Goal: Transaction & Acquisition: Purchase product/service

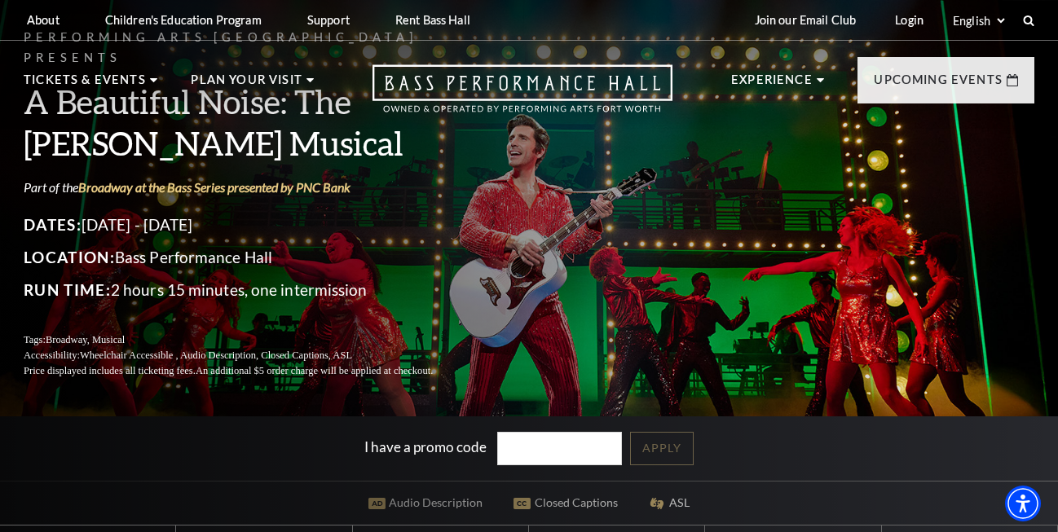
scroll to position [416, 0]
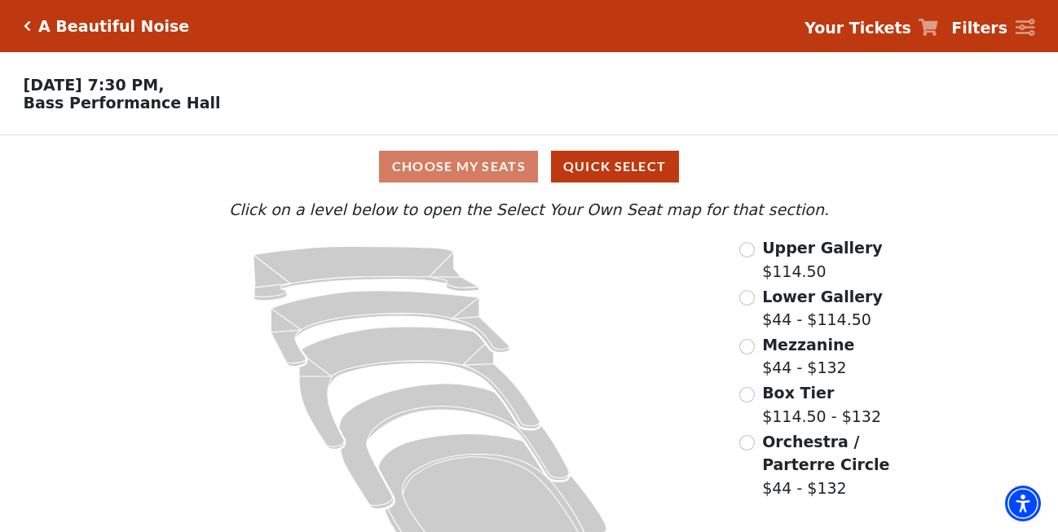
scroll to position [57, 0]
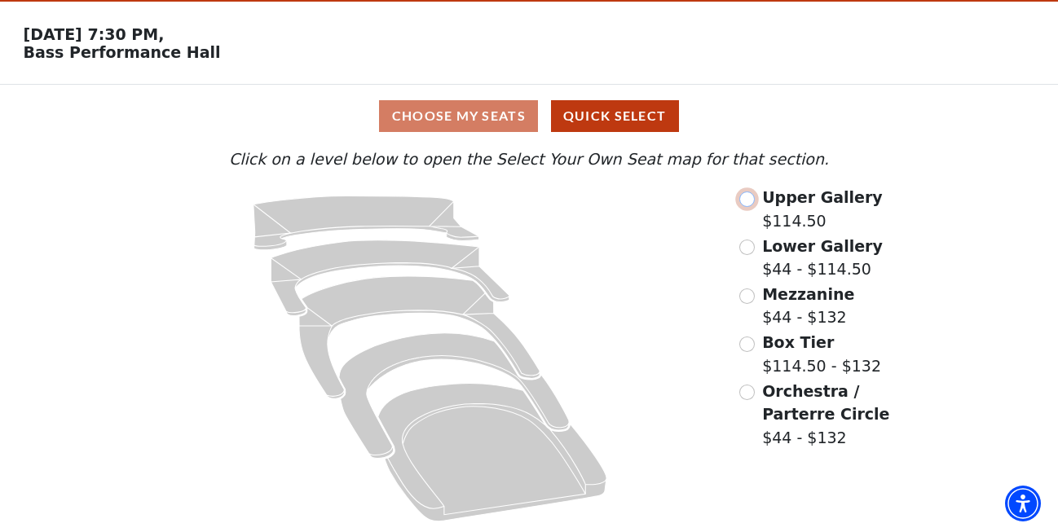
click at [753, 196] on input "Upper Gallery$114.50\a" at bounding box center [746, 199] width 15 height 15
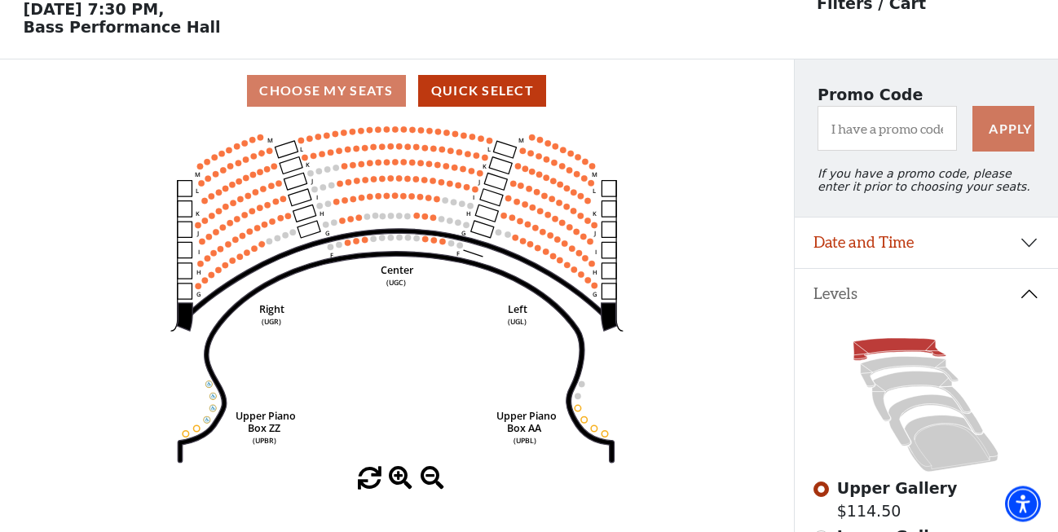
scroll to position [0, 0]
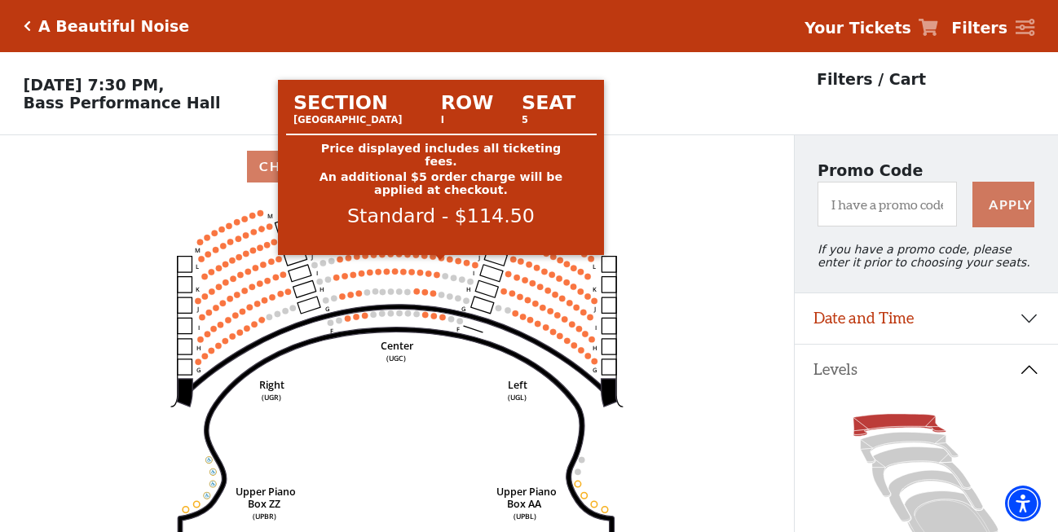
click at [443, 287] on icon "Center (UGC) Right (UGR) Left (UGL) Upper Piano Box ZZ (UPBR) Upper Piano Box A…" at bounding box center [397, 370] width 714 height 345
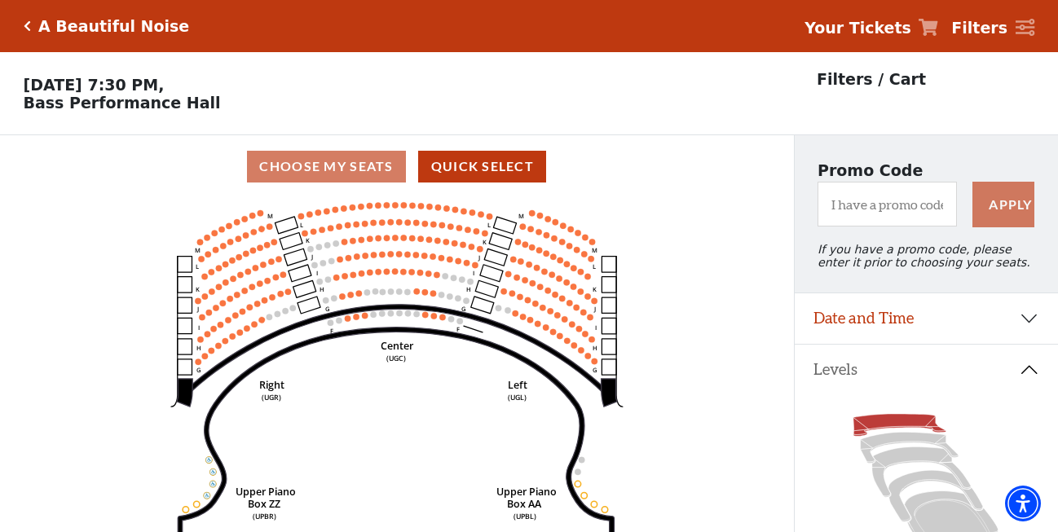
click at [443, 288] on icon "Center (UGC) Right (UGR) Left (UGL) Upper Piano Box ZZ (UPBR) Upper Piano Box A…" at bounding box center [397, 370] width 714 height 345
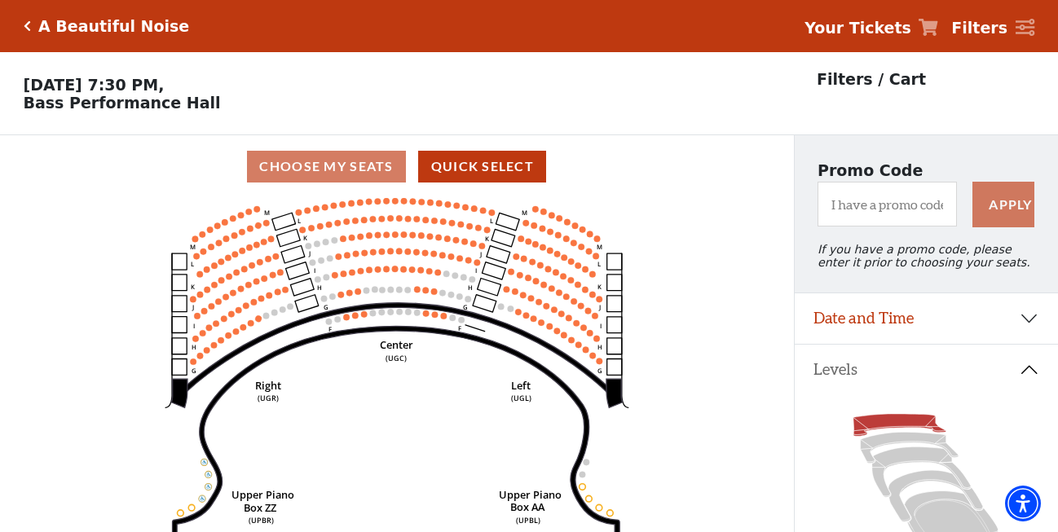
click at [443, 288] on icon "Center (UGC) Right (UGR) Left (UGL) Upper Piano Box ZZ (UPBR) Upper Piano Box A…" at bounding box center [397, 370] width 714 height 345
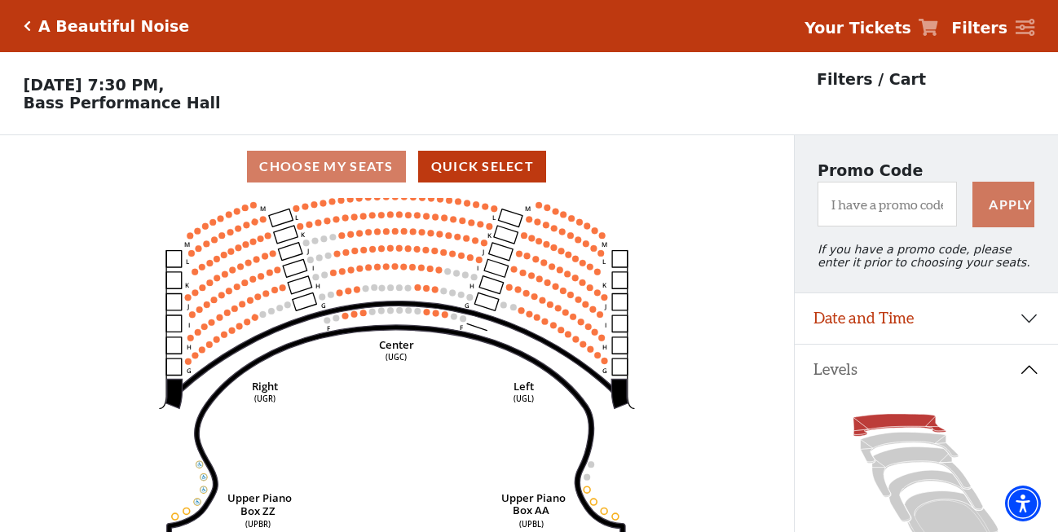
click at [443, 288] on icon "Center (UGC) Right (UGR) Left (UGL) Upper Piano Box ZZ (UPBR) Upper Piano Box A…" at bounding box center [397, 370] width 714 height 345
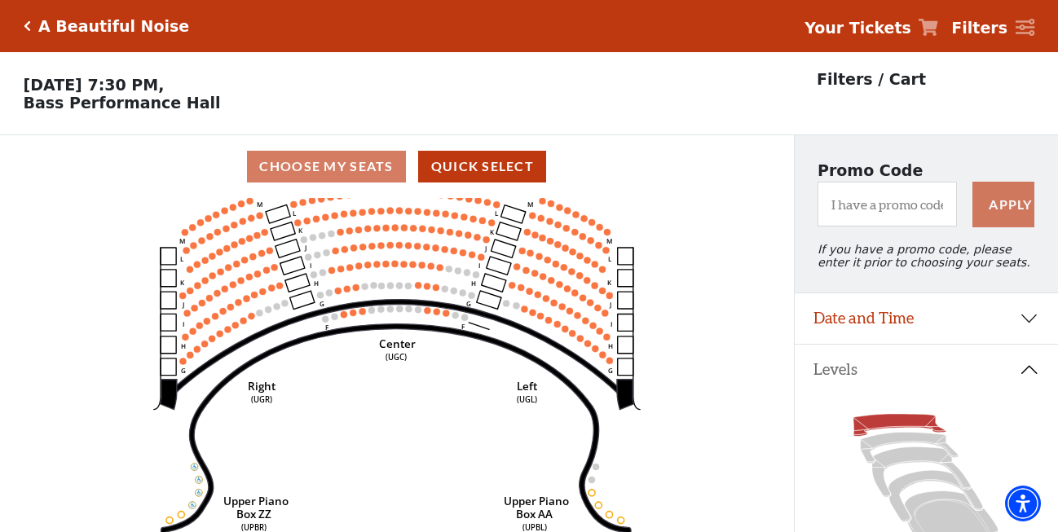
click at [443, 288] on icon "Center (UGC) Right (UGR) Left (UGL) Upper Piano Box ZZ (UPBR) Upper Piano Box A…" at bounding box center [397, 370] width 714 height 345
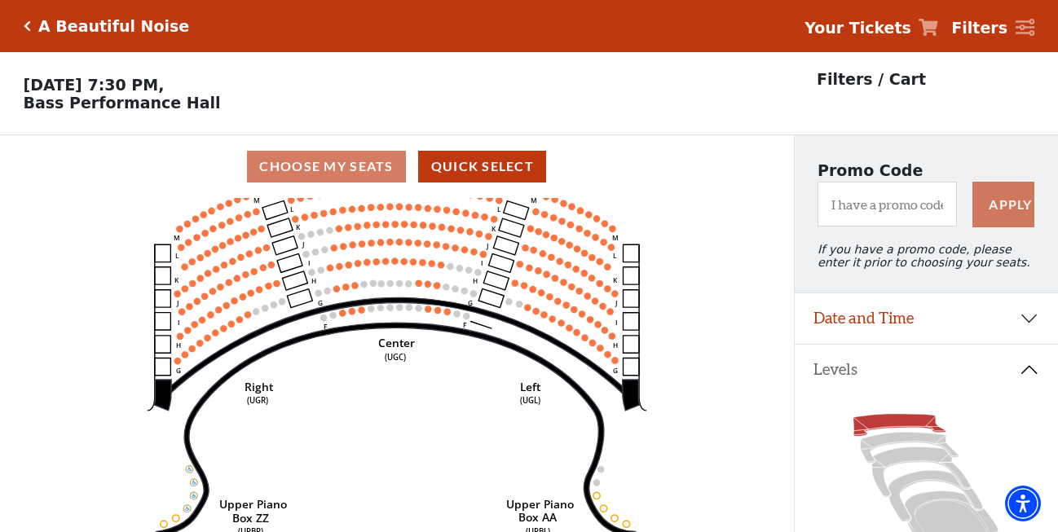
click at [443, 288] on icon "Center (UGC) Right (UGR) Left (UGL) Upper Piano Box ZZ (UPBR) Upper Piano Box A…" at bounding box center [397, 370] width 714 height 345
click at [443, 286] on icon "Center (UGC) Right (UGR) Left (UGL) Upper Piano Box ZZ (UPBR) Upper Piano Box A…" at bounding box center [397, 370] width 714 height 345
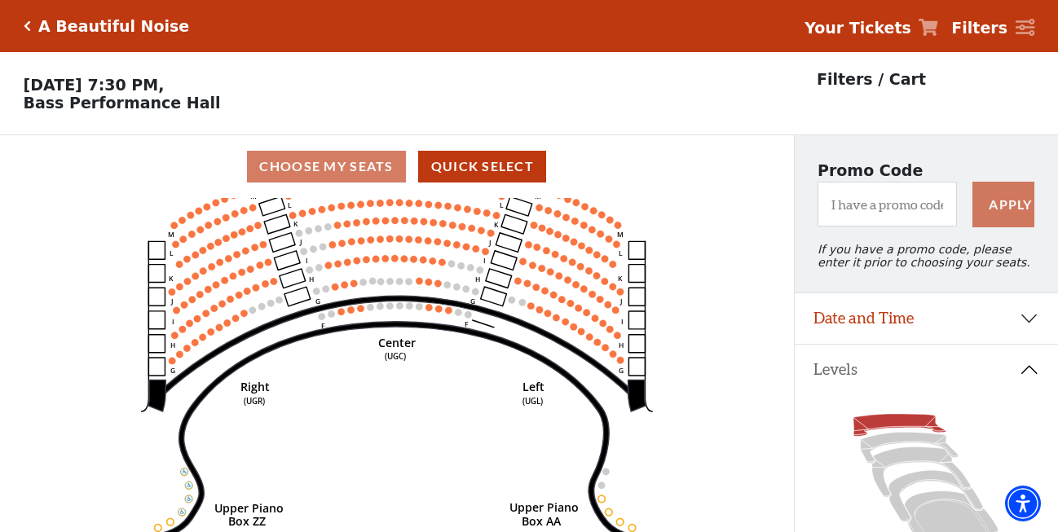
click at [446, 271] on icon "Center (UGC) Right (UGR) Left (UGL) Upper Piano Box ZZ (UPBR) Upper Piano Box A…" at bounding box center [397, 370] width 714 height 345
click at [448, 279] on icon "Center (UGC) Right (UGR) Left (UGL) Upper Piano Box ZZ (UPBR) Upper Piano Box A…" at bounding box center [397, 370] width 714 height 345
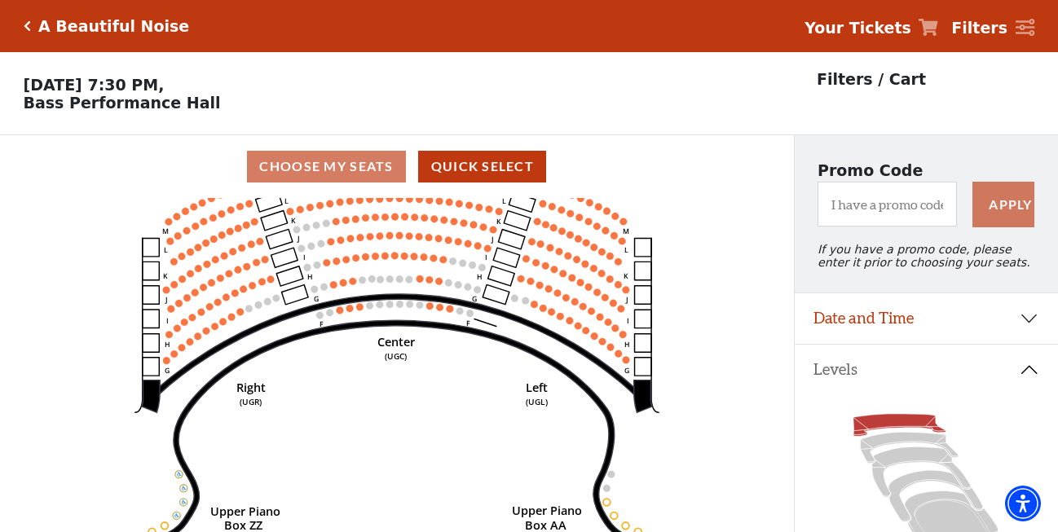
click at [448, 279] on icon "Center (UGC) Right (UGR) Left (UGL) Upper Piano Box ZZ (UPBR) Upper Piano Box A…" at bounding box center [397, 370] width 714 height 345
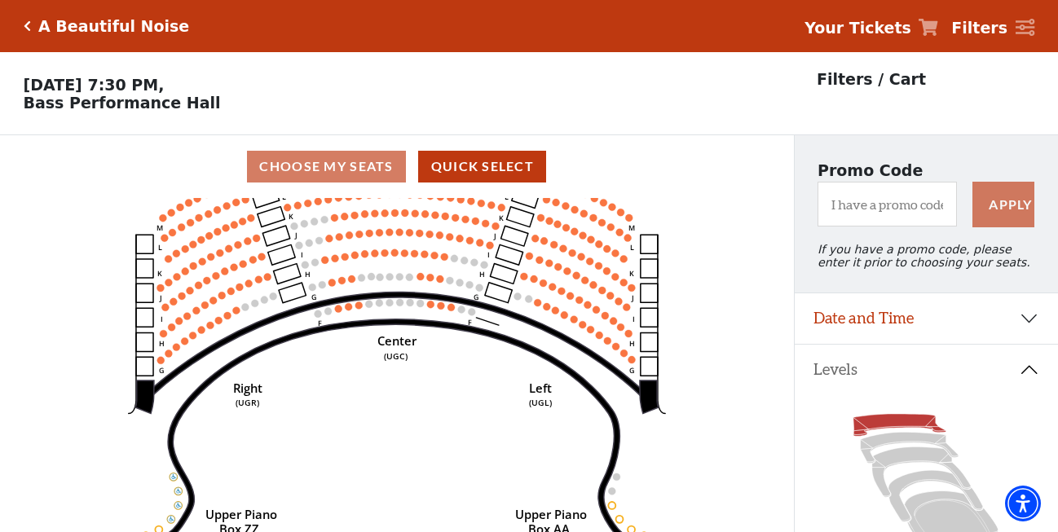
click at [448, 279] on icon "Center (UGC) Right (UGR) Left (UGL) Upper Piano Box ZZ (UPBR) Upper Piano Box A…" at bounding box center [397, 370] width 714 height 345
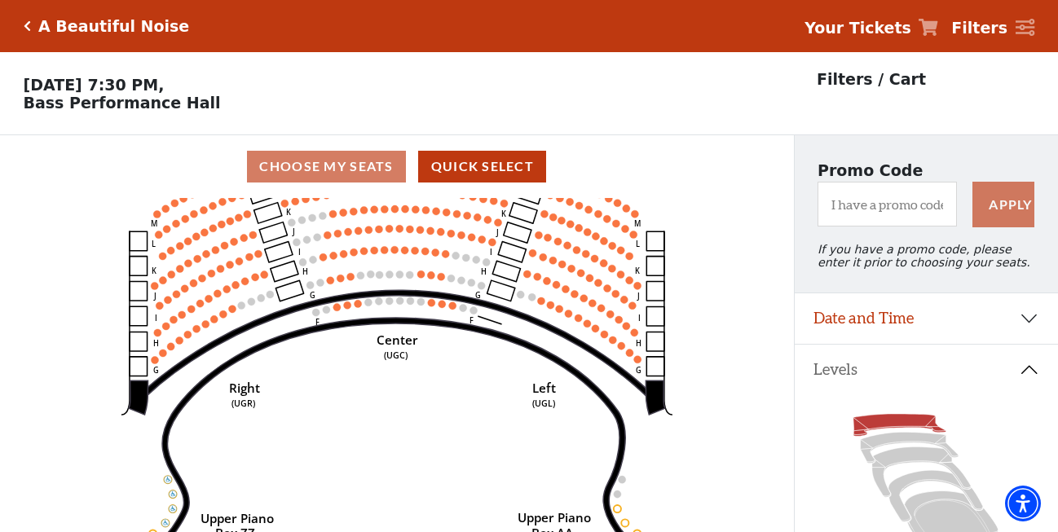
click at [448, 279] on icon "Center (UGC) Right (UGR) Left (UGL) Upper Piano Box ZZ (UPBR) Upper Piano Box A…" at bounding box center [397, 370] width 714 height 345
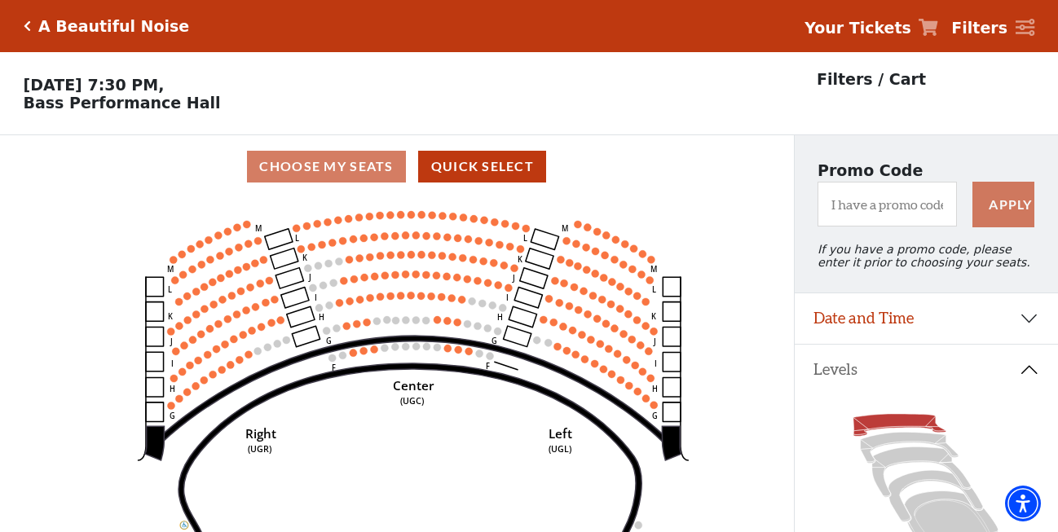
drag, startPoint x: 471, startPoint y: 277, endPoint x: 487, endPoint y: 317, distance: 43.1
click at [487, 317] on icon "Center (UGC) Right (UGR) Left (UGL) Upper Piano Box ZZ (UPBR) Upper Piano Box A…" at bounding box center [397, 370] width 714 height 345
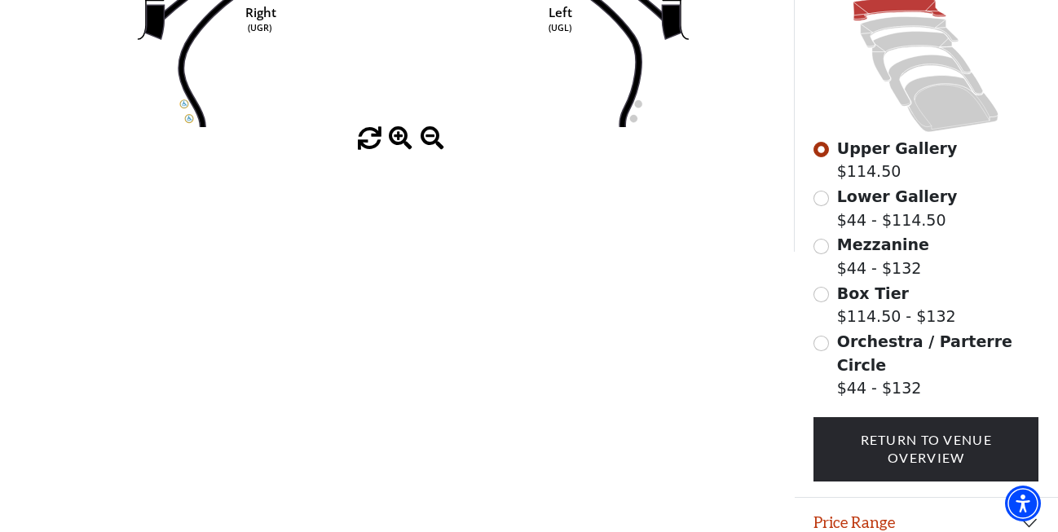
scroll to position [166, 0]
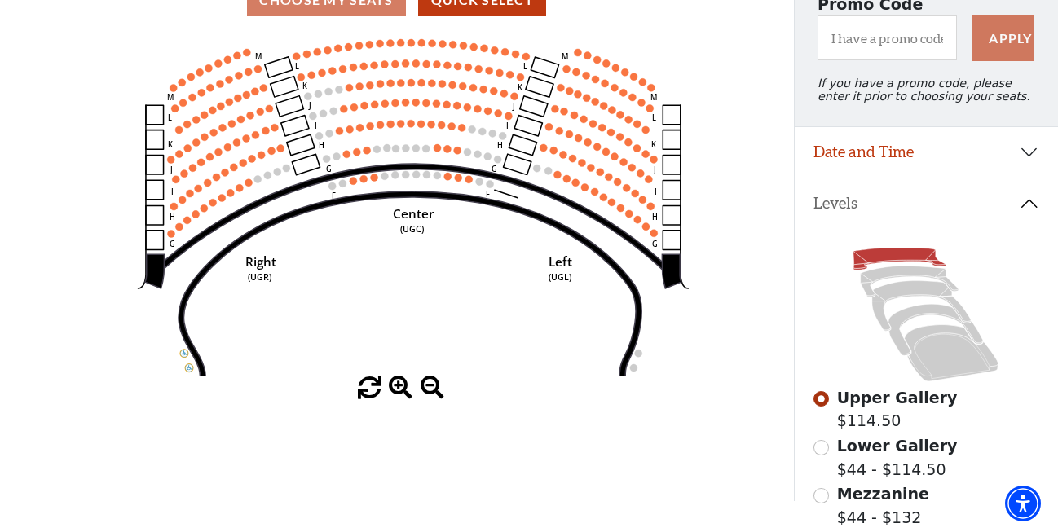
click at [401, 388] on span at bounding box center [401, 389] width 24 height 24
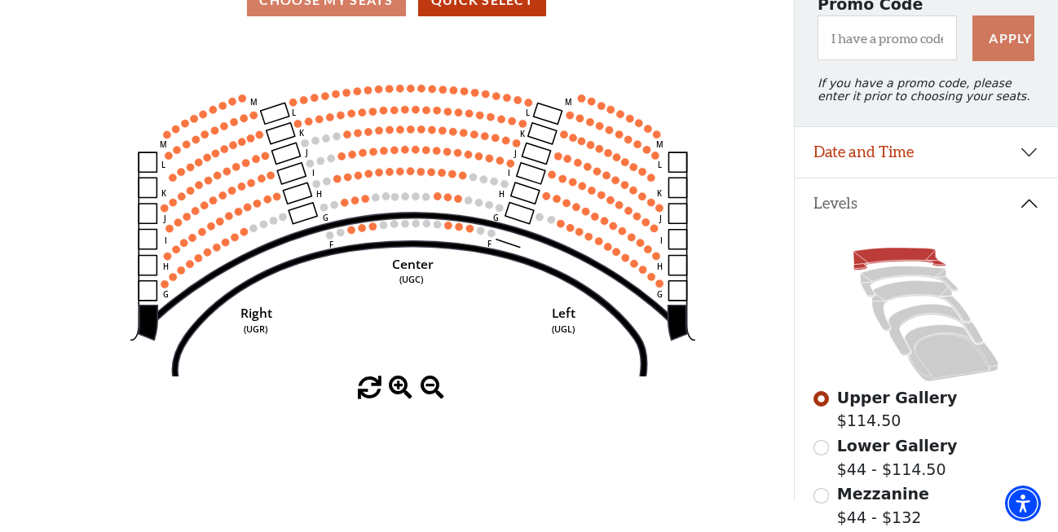
drag, startPoint x: 447, startPoint y: 293, endPoint x: 447, endPoint y: 342, distance: 49.7
click at [447, 342] on icon "Center (UGC) Right (UGR) Left (UGL) Upper Piano Box ZZ (UPBR) Upper Piano Box A…" at bounding box center [397, 204] width 714 height 345
click at [403, 388] on span at bounding box center [401, 389] width 24 height 24
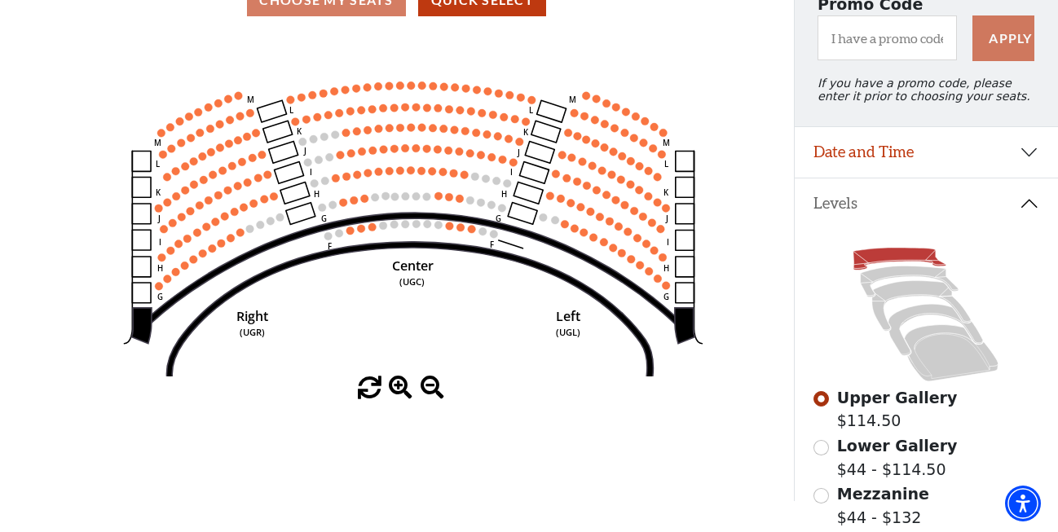
click at [403, 388] on span at bounding box center [401, 389] width 24 height 24
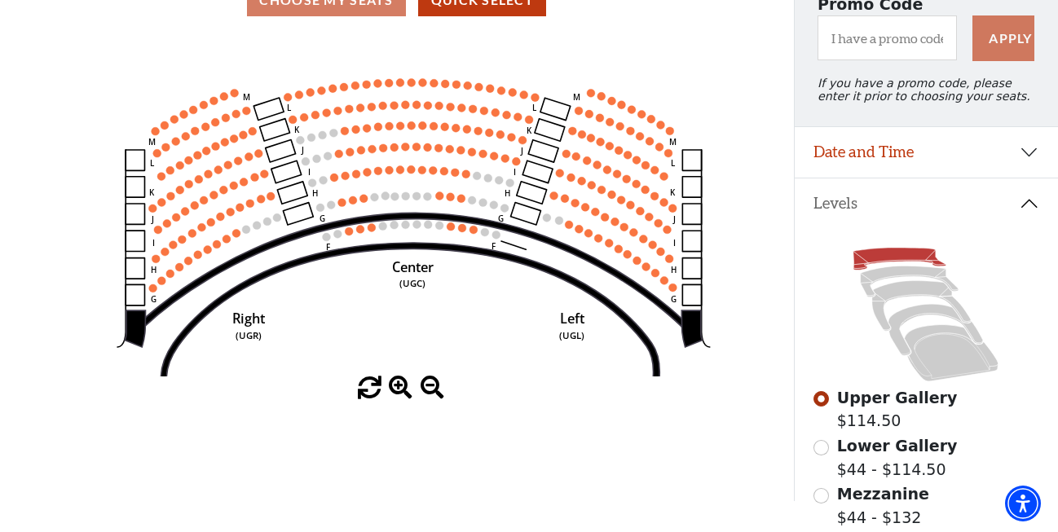
click at [403, 388] on span at bounding box center [401, 389] width 24 height 24
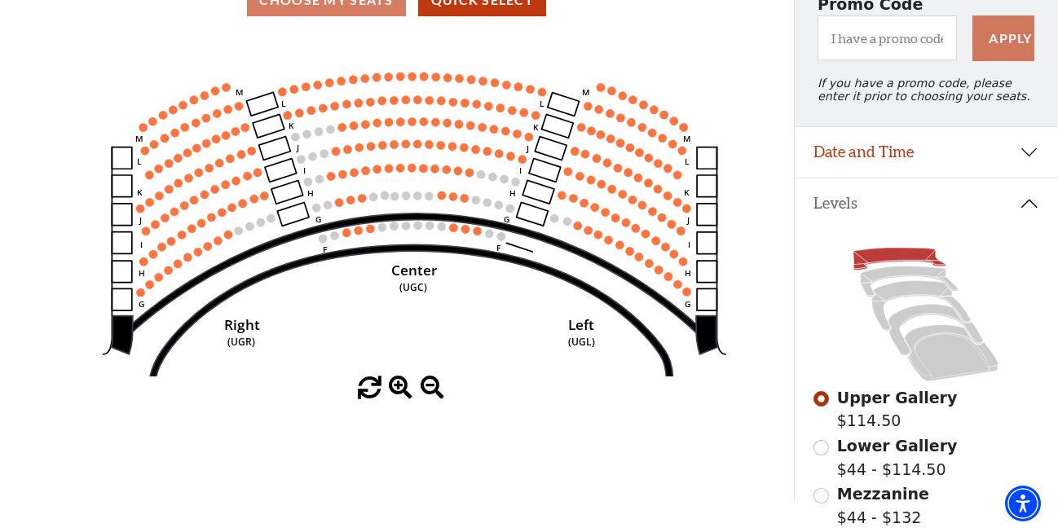
click at [403, 388] on span at bounding box center [401, 389] width 24 height 24
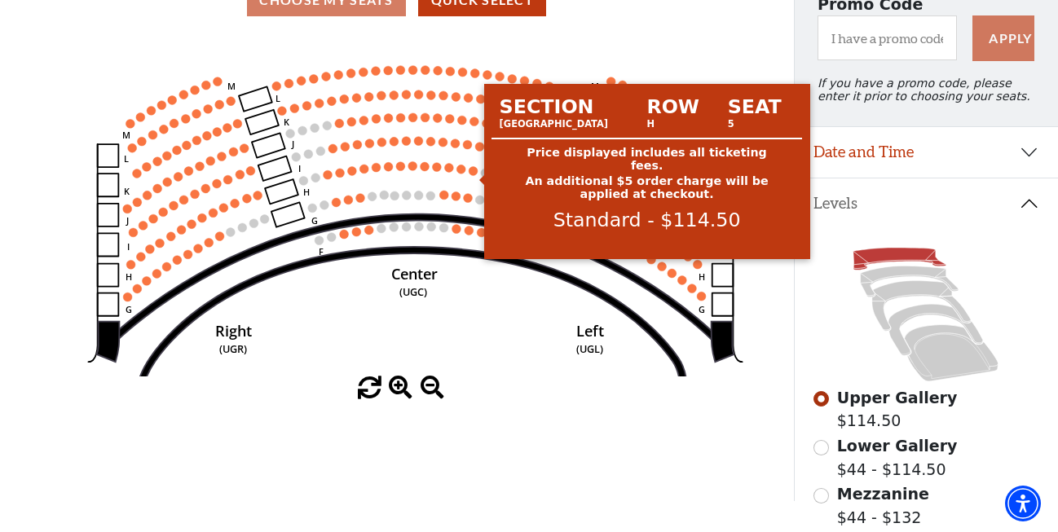
click at [473, 175] on circle at bounding box center [473, 170] width 9 height 9
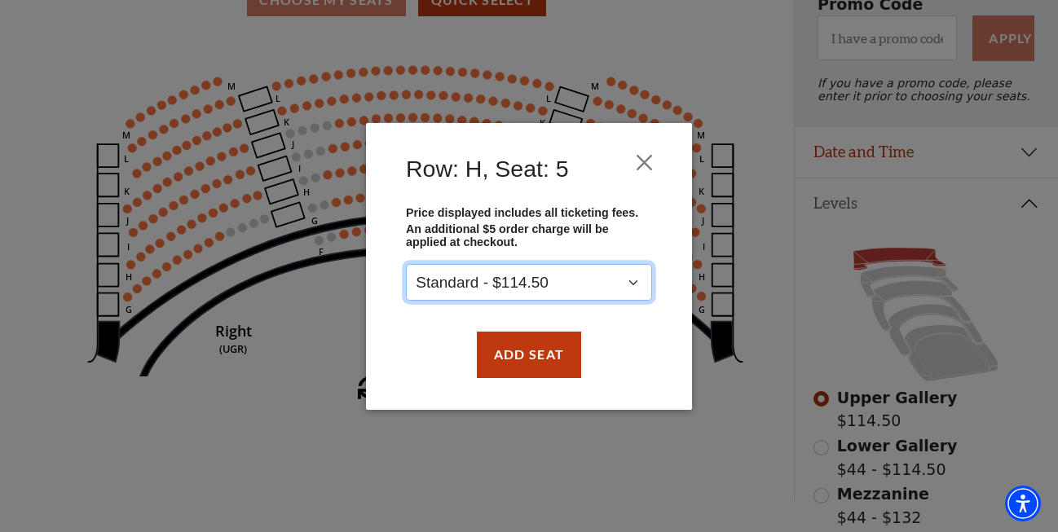
click at [406, 264] on select "Standard - $114.50" at bounding box center [529, 282] width 246 height 37
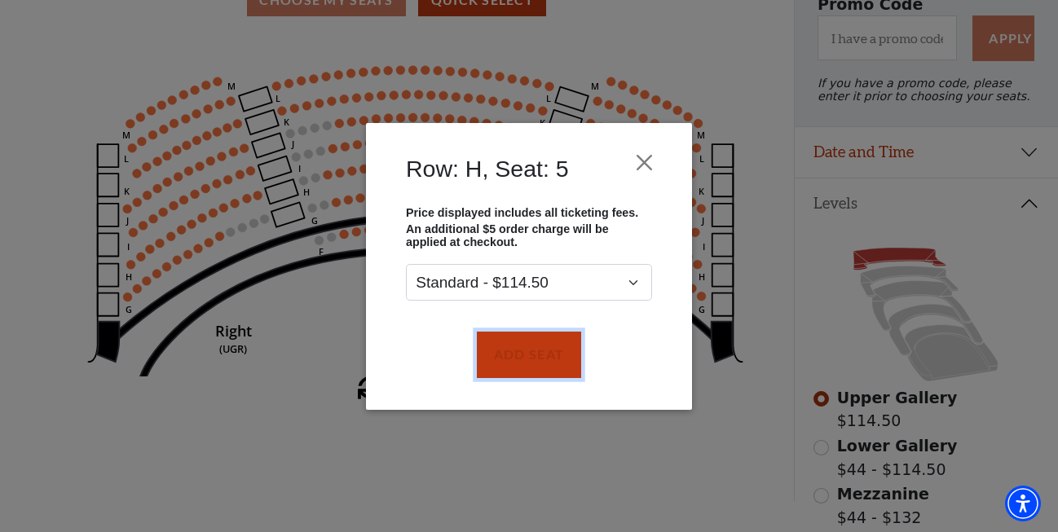
click at [535, 349] on button "Add Seat" at bounding box center [529, 355] width 104 height 46
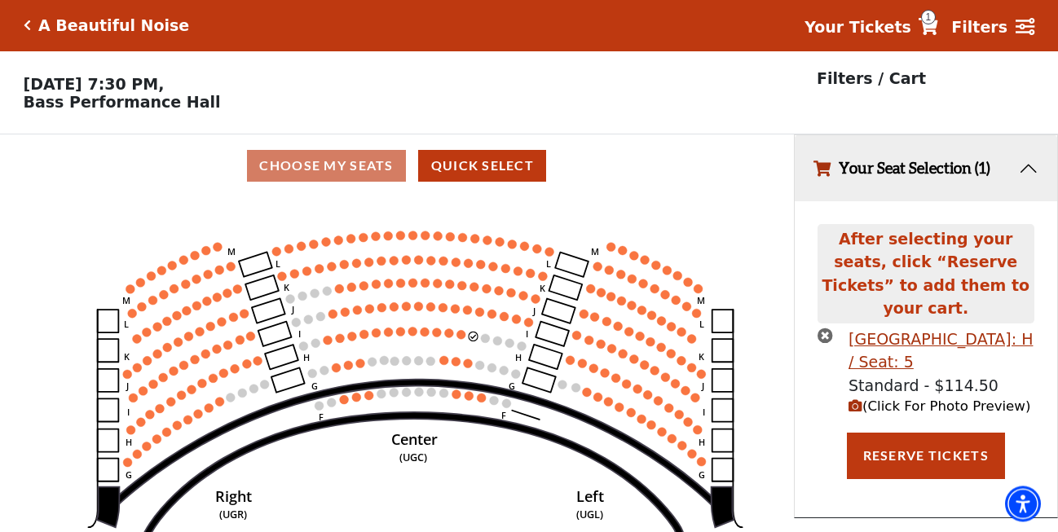
scroll to position [0, 0]
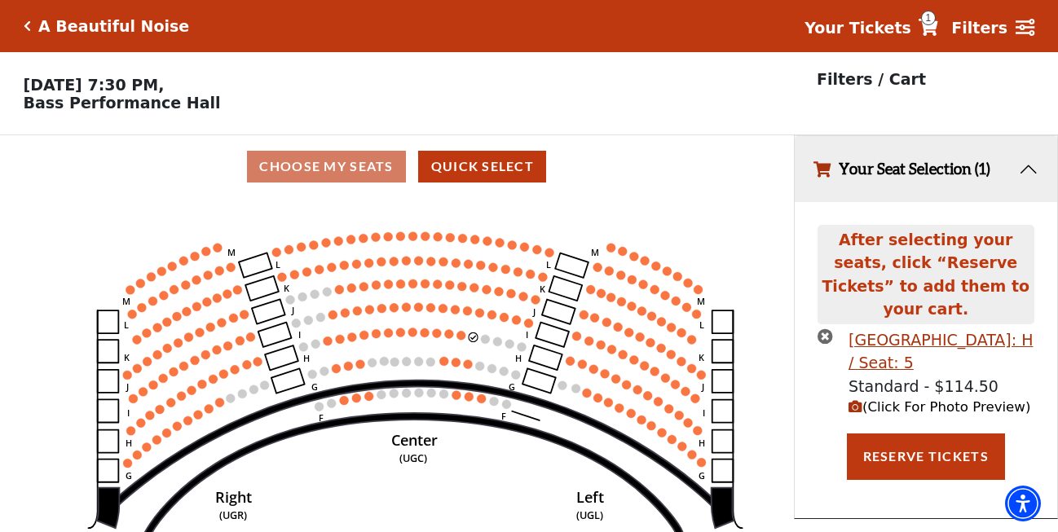
click at [467, 342] on icon "Center (UGC) Right (UGR) Left (UGL) Upper Piano Box ZZ (UPBR) Upper Piano Box A…" at bounding box center [397, 370] width 714 height 345
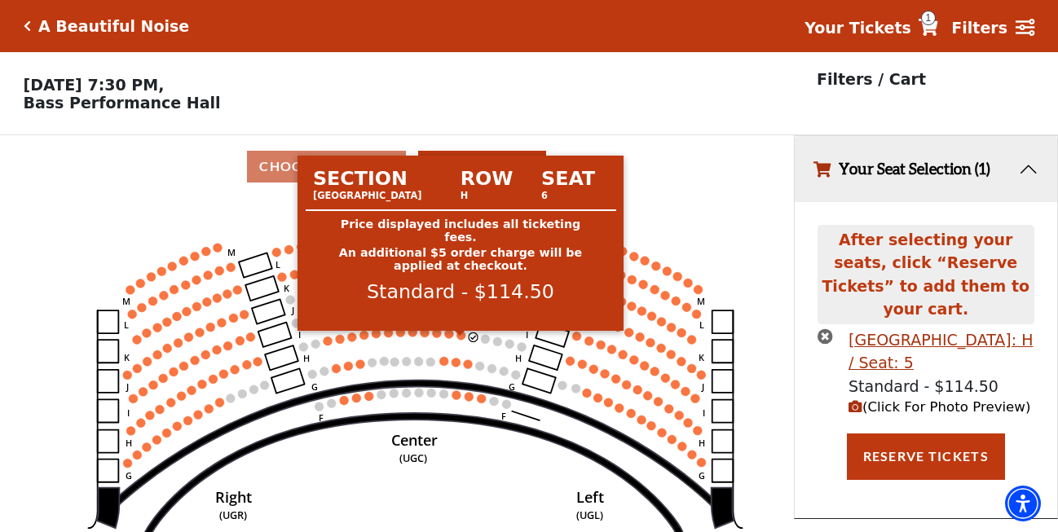
click at [464, 340] on circle at bounding box center [460, 335] width 9 height 9
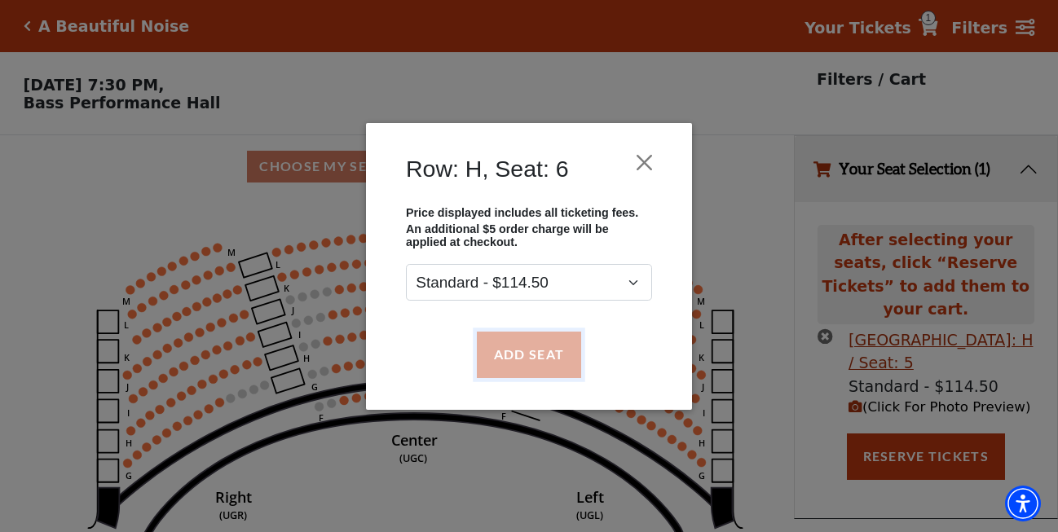
click at [504, 348] on button "Add Seat" at bounding box center [529, 355] width 104 height 46
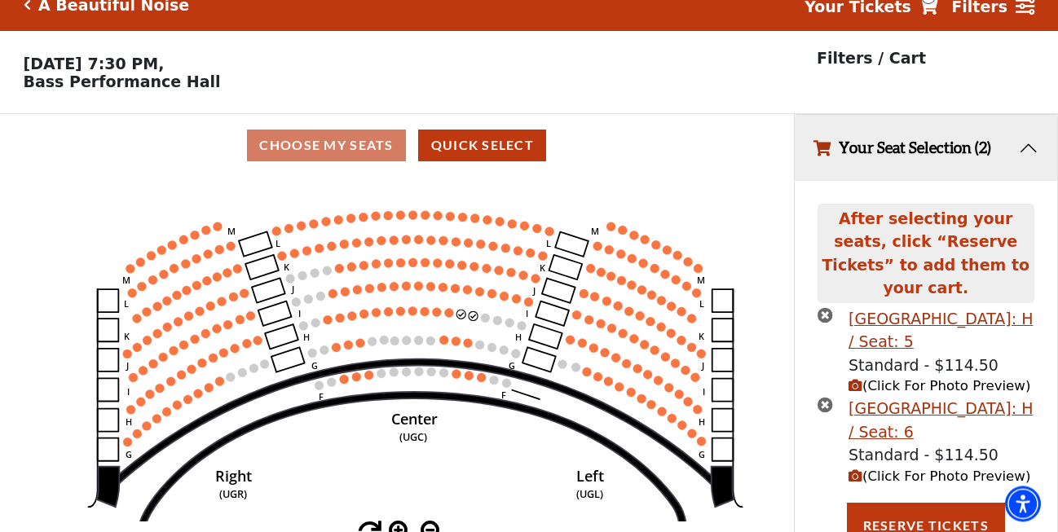
scroll to position [60, 0]
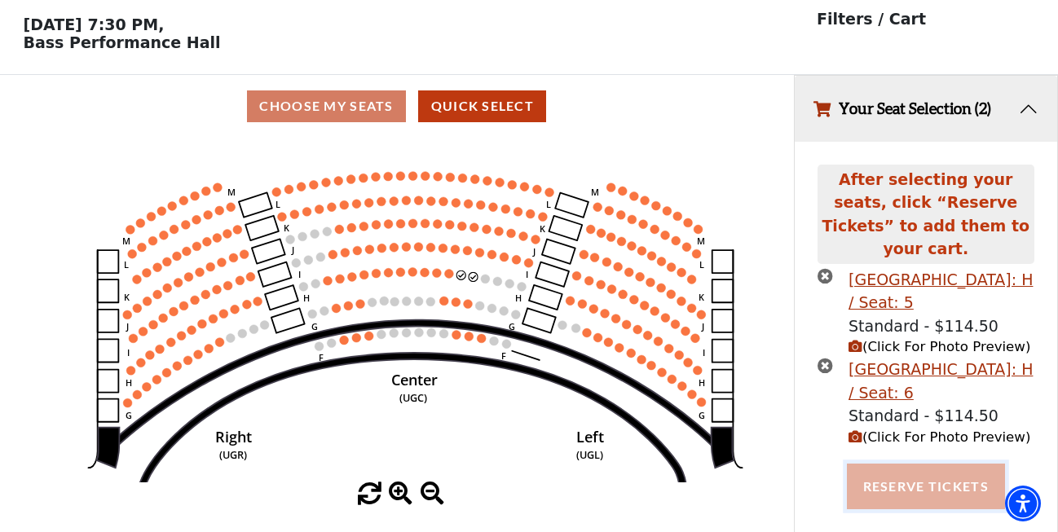
click at [932, 483] on button "Reserve Tickets" at bounding box center [926, 487] width 158 height 46
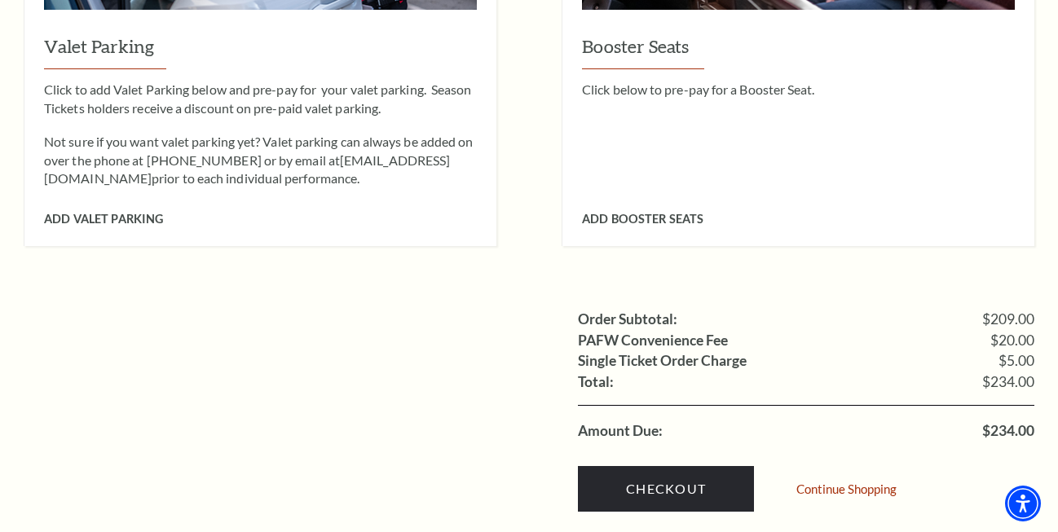
scroll to position [1663, 0]
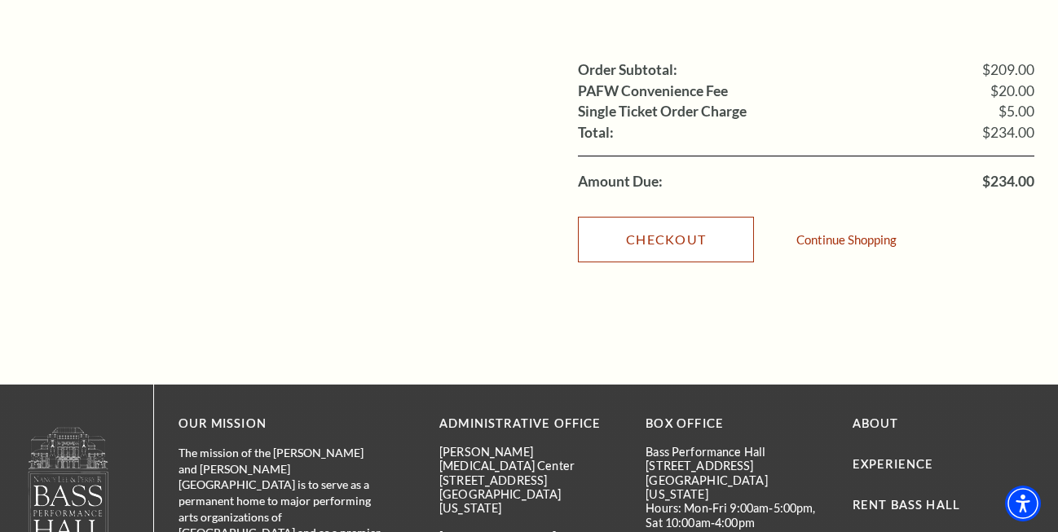
click at [692, 224] on link "Checkout" at bounding box center [666, 240] width 176 height 46
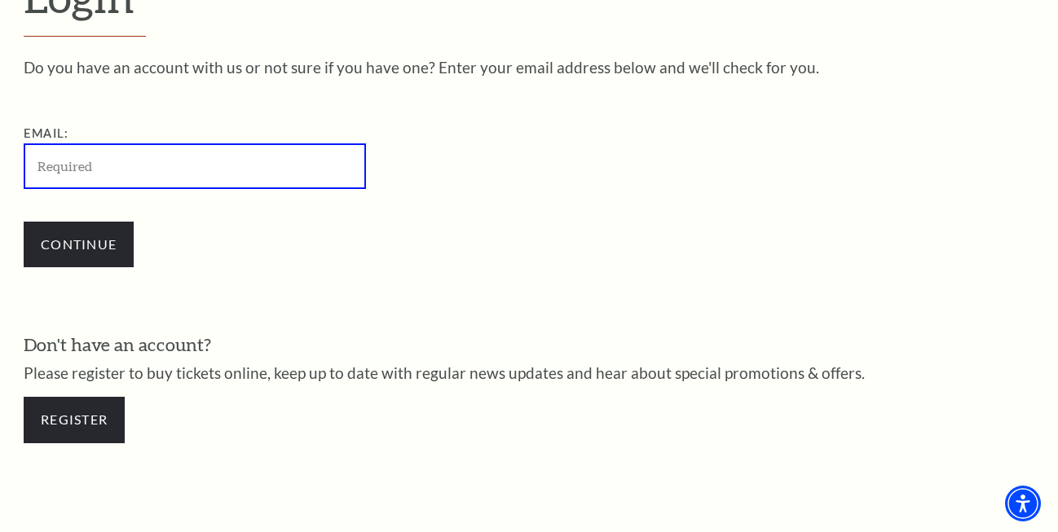
scroll to position [447, 0]
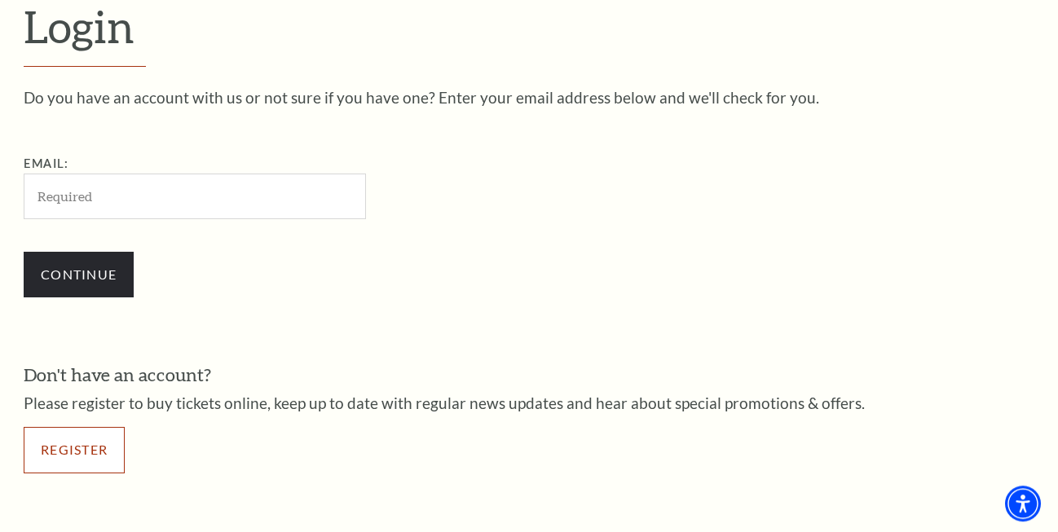
click at [68, 454] on link "Register" at bounding box center [74, 450] width 101 height 46
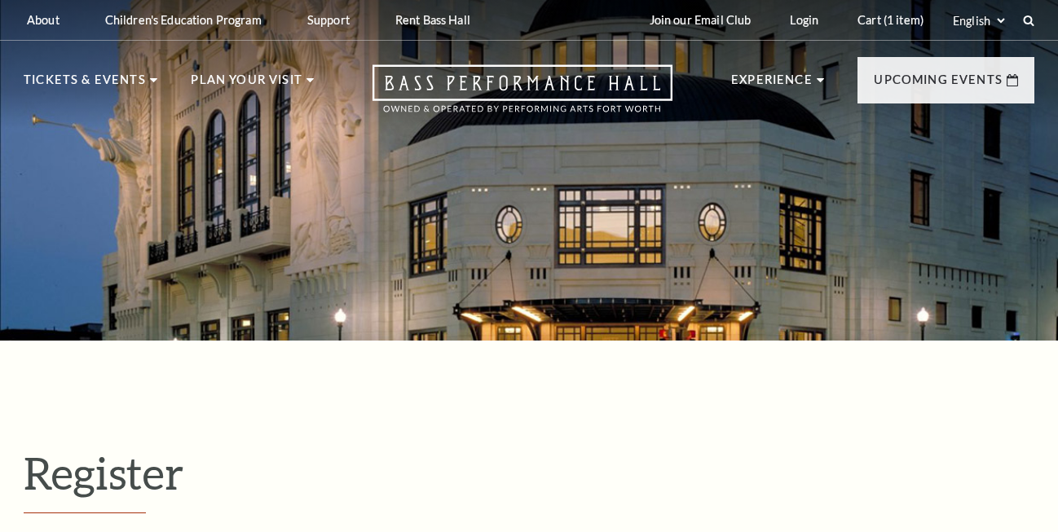
select select "1"
select select "TX"
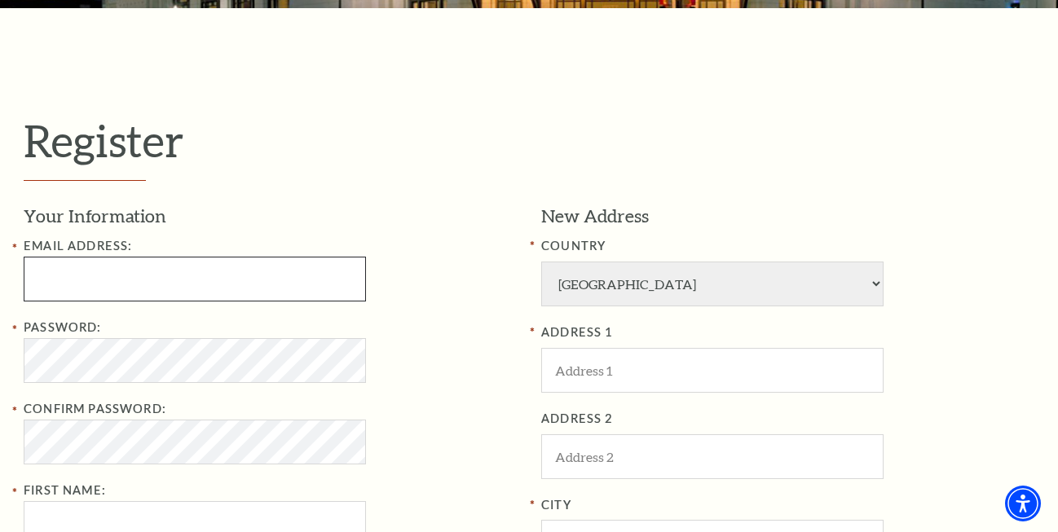
click at [219, 270] on input "Email Address:" at bounding box center [195, 279] width 342 height 45
paste input "marlivingston33@gmail.com"
click at [122, 280] on input "marlivingston33@gmail.com" at bounding box center [195, 279] width 342 height 45
type input "marlivingston33@gmail.com"
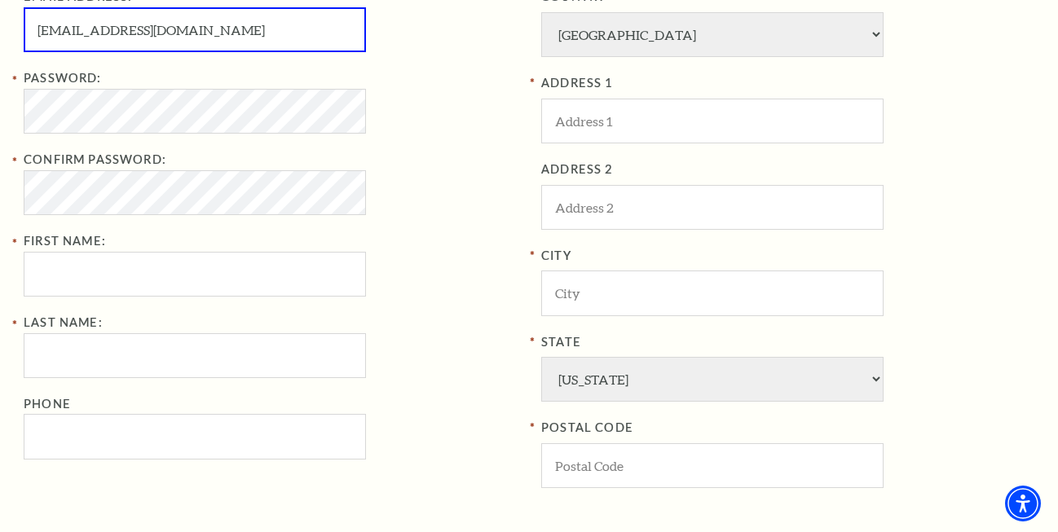
scroll to position [748, 0]
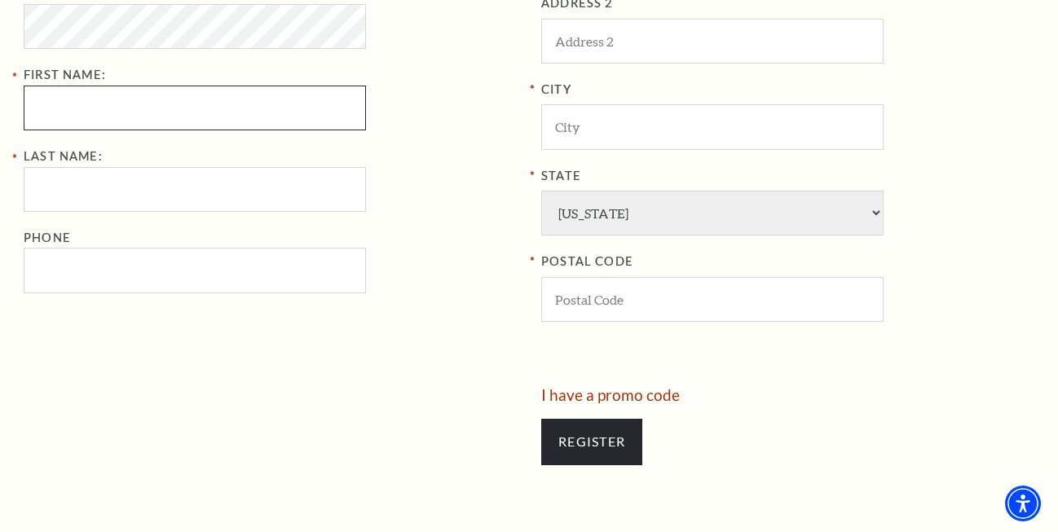
click at [108, 94] on input "First Name:" at bounding box center [195, 108] width 342 height 45
paste input "Marcus Livingston"
click at [139, 111] on input "Marcus Livingston" at bounding box center [195, 108] width 342 height 45
click at [139, 111] on input "Marcus" at bounding box center [195, 108] width 342 height 45
type input "Marcus"
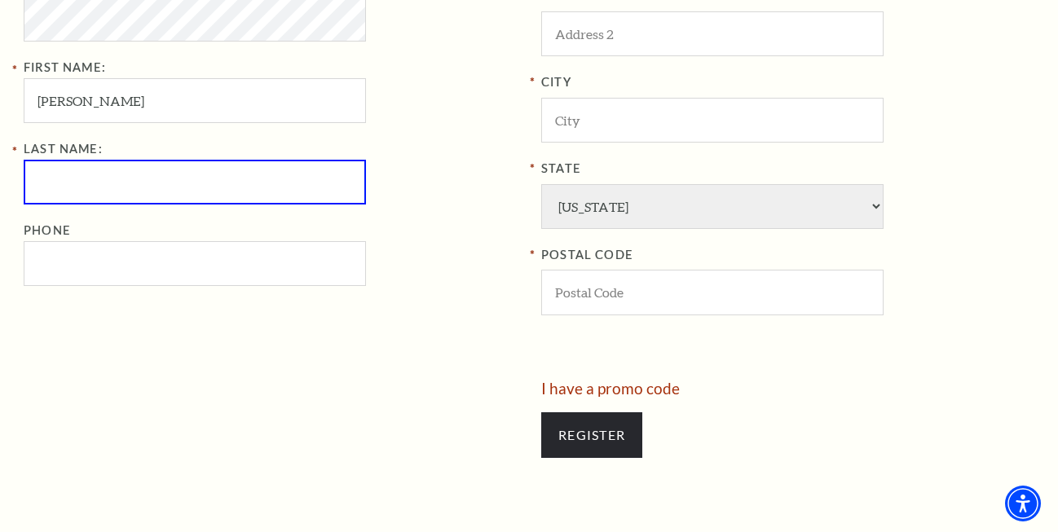
scroll to position [741, 0]
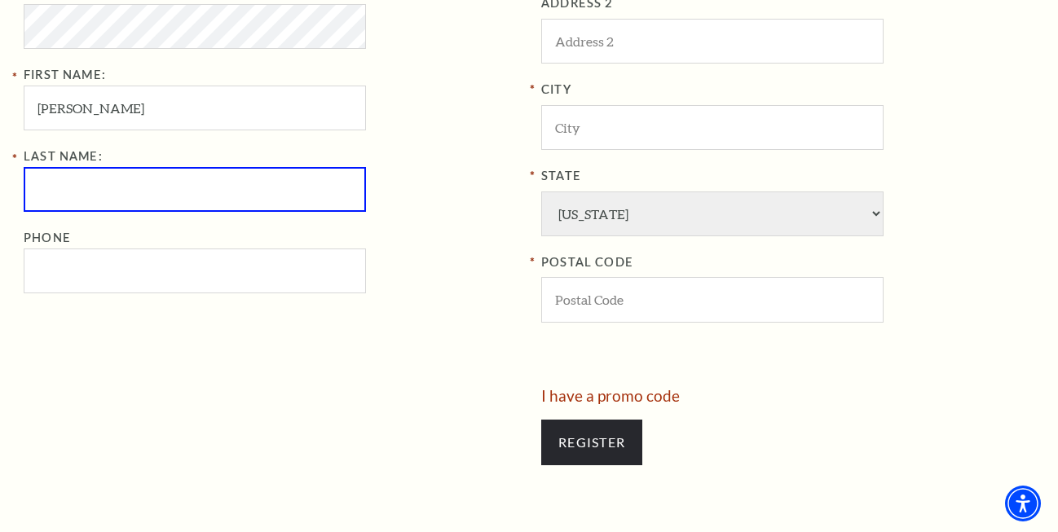
paste input "Livingston"
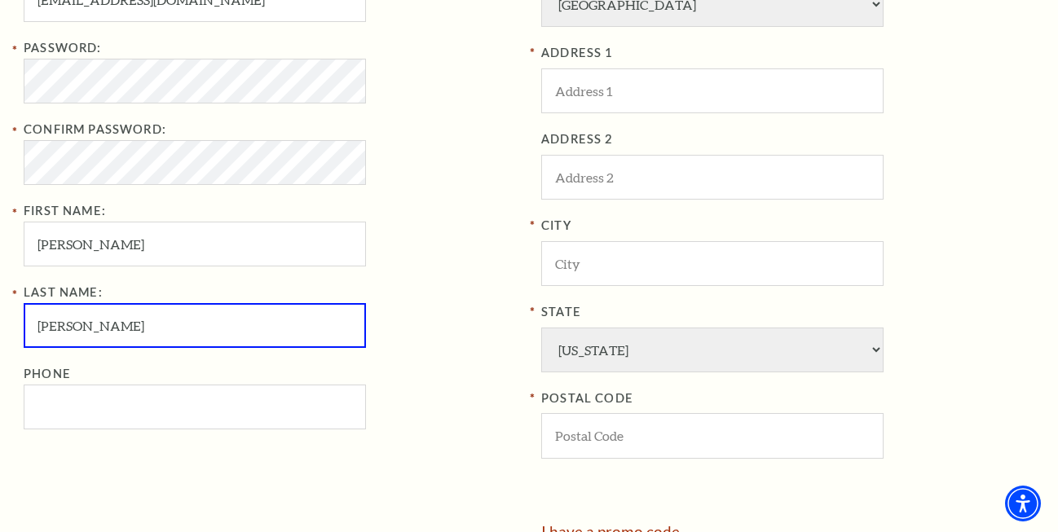
scroll to position [491, 0]
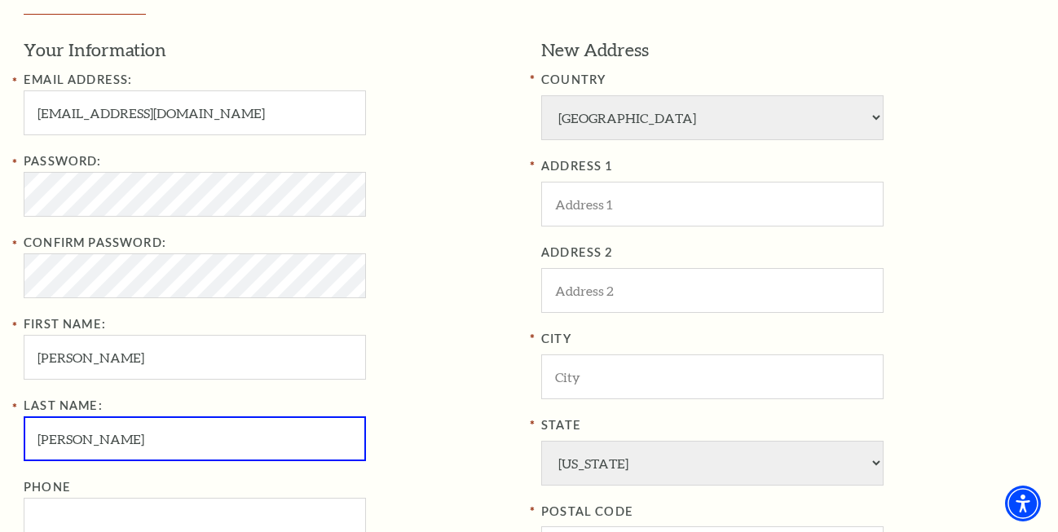
type input "Livingston"
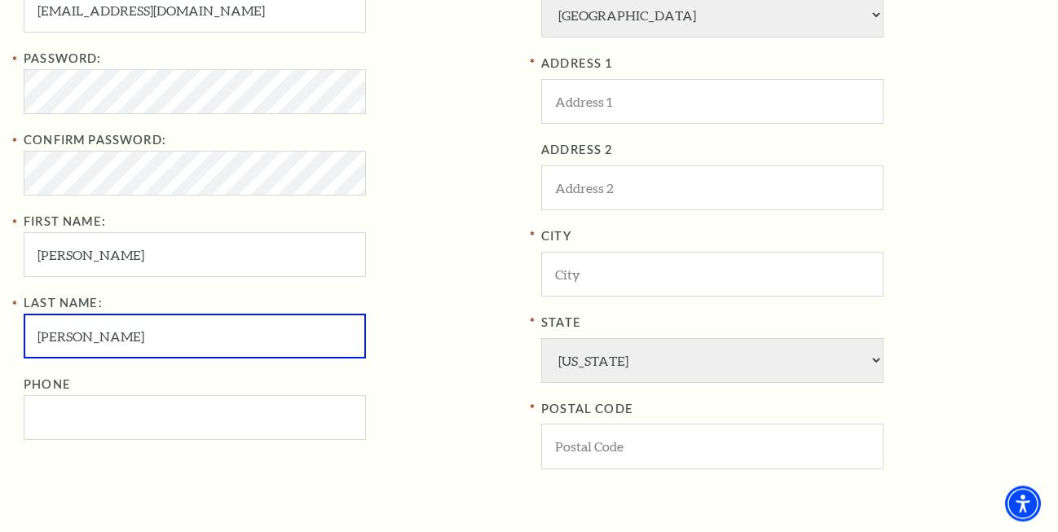
scroll to position [658, 0]
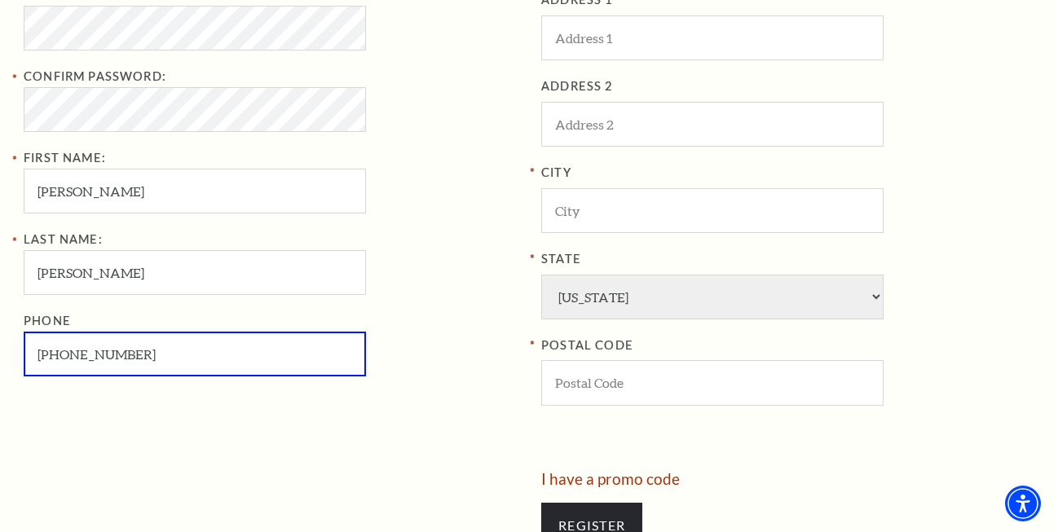
drag, startPoint x: 148, startPoint y: 359, endPoint x: -42, endPoint y: 353, distance: 190.0
click at [24, 353] on input "817-853-2643" at bounding box center [195, 354] width 342 height 45
type input "817-853-2643"
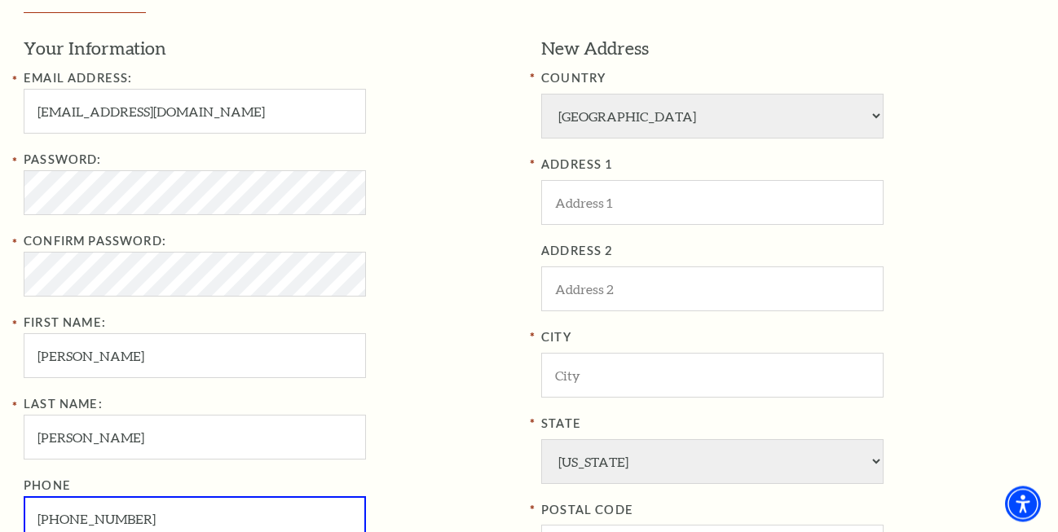
scroll to position [491, 0]
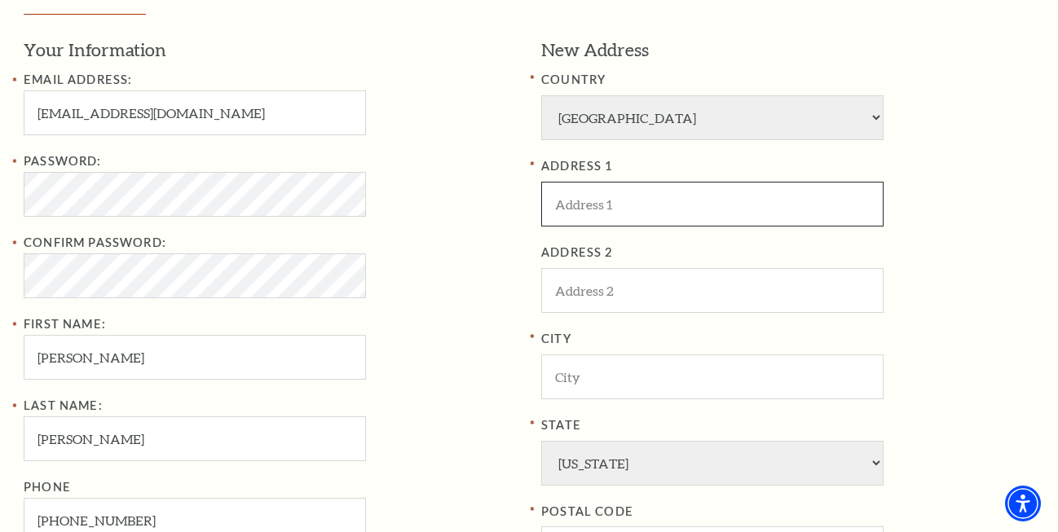
click at [624, 222] on input "ADDRESS 1" at bounding box center [712, 204] width 342 height 45
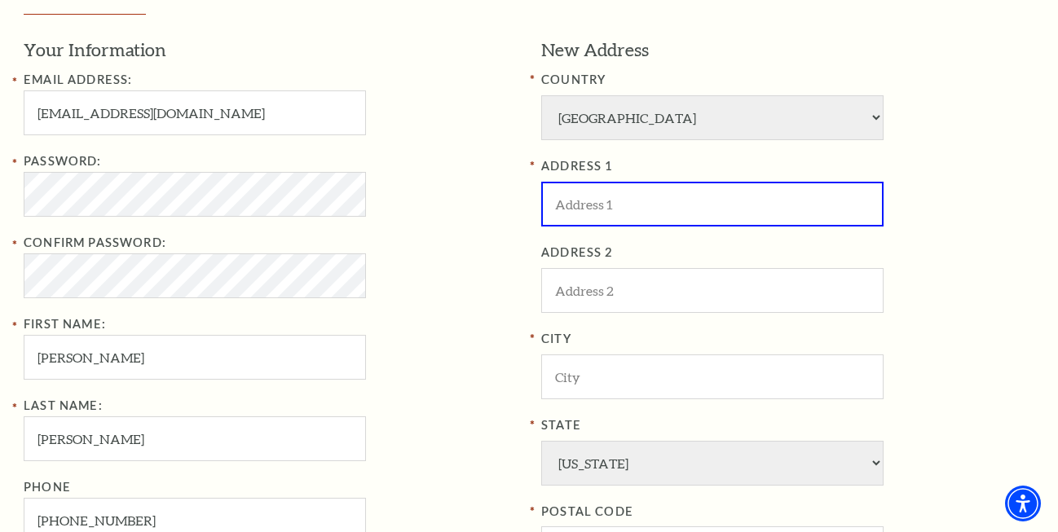
paste input "2218 Market Ave, Fort Worth, TX 76164, USA"
click at [664, 199] on input "2218 Market Ave, Fort Worth, TX 76164, USA" at bounding box center [712, 204] width 342 height 45
drag, startPoint x: 664, startPoint y: 199, endPoint x: 691, endPoint y: 206, distance: 27.9
click at [691, 205] on input "2218 Market Ave, , TX 76164, USA" at bounding box center [712, 204] width 342 height 45
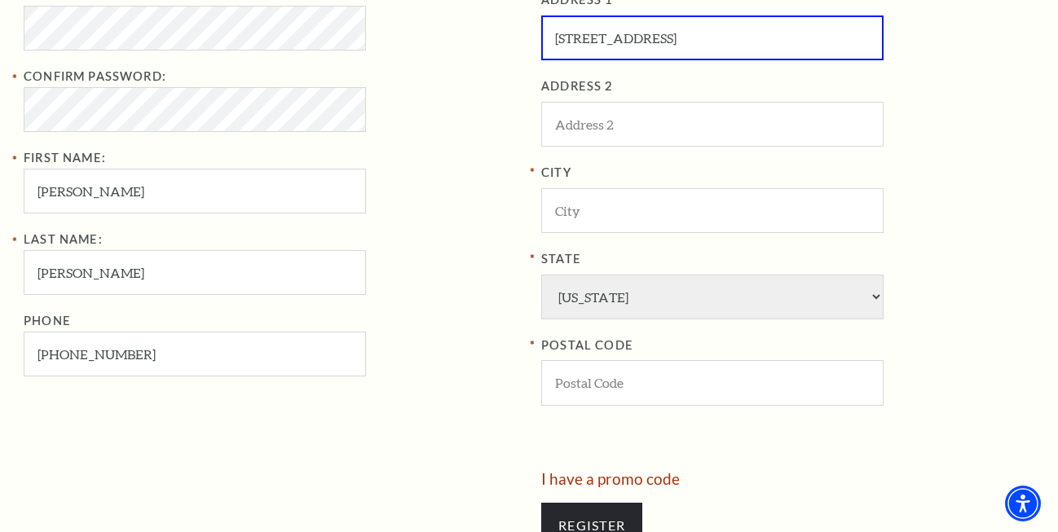
type input "2218 Market Ave, , TX 76164, USA"
paste input "Fort Worth"
click at [614, 207] on input "City" at bounding box center [712, 210] width 342 height 45
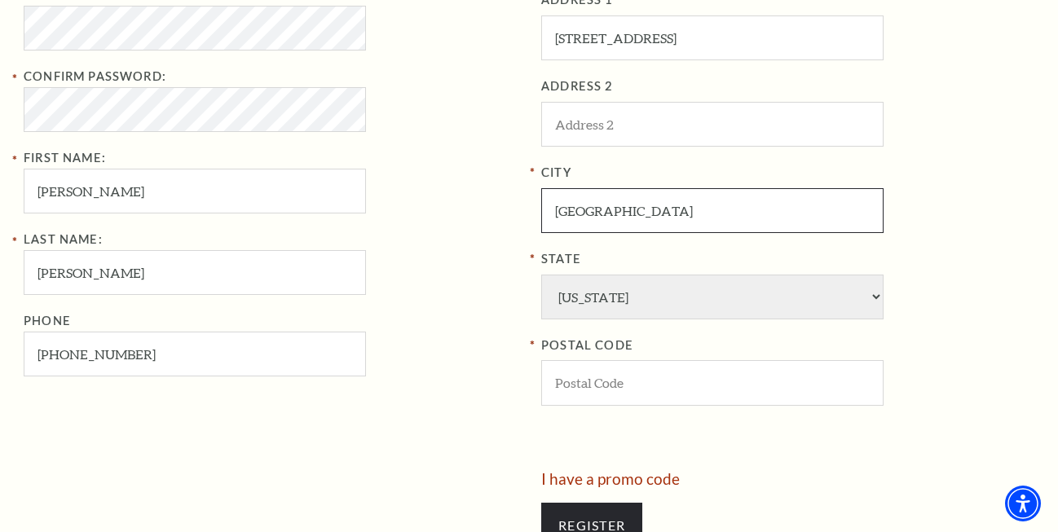
type input "Fort Worth"
click at [712, 39] on input "2218 Market Ave, , TX 76164, USA" at bounding box center [712, 37] width 342 height 45
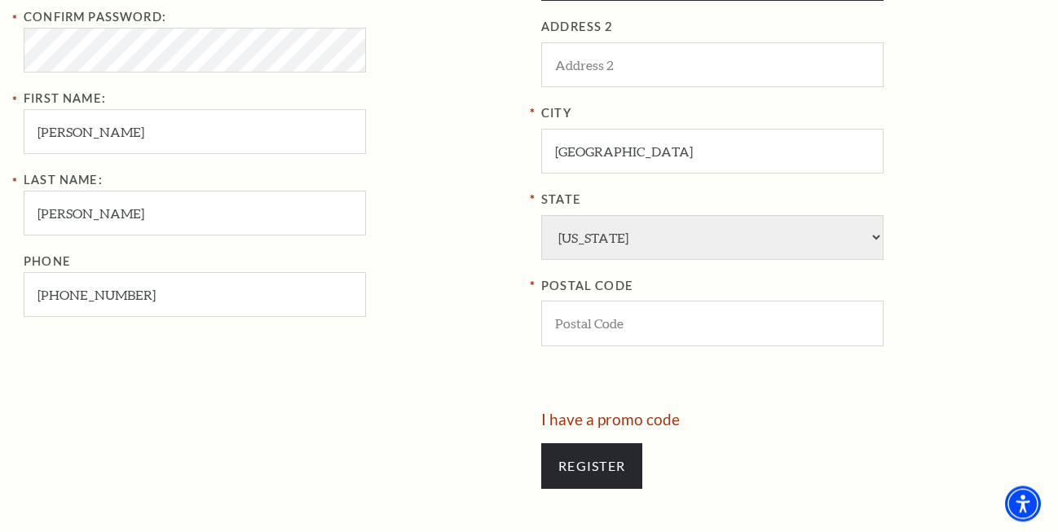
scroll to position [741, 0]
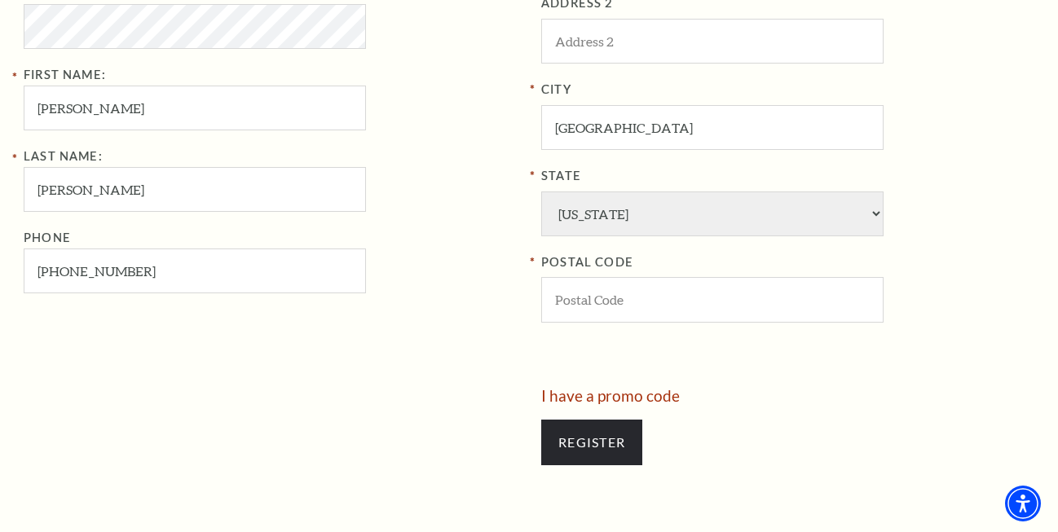
type input "2218 Market Ave, , TX , USA"
click at [627, 294] on input "POSTAL CODE" at bounding box center [712, 299] width 342 height 45
paste input "76164"
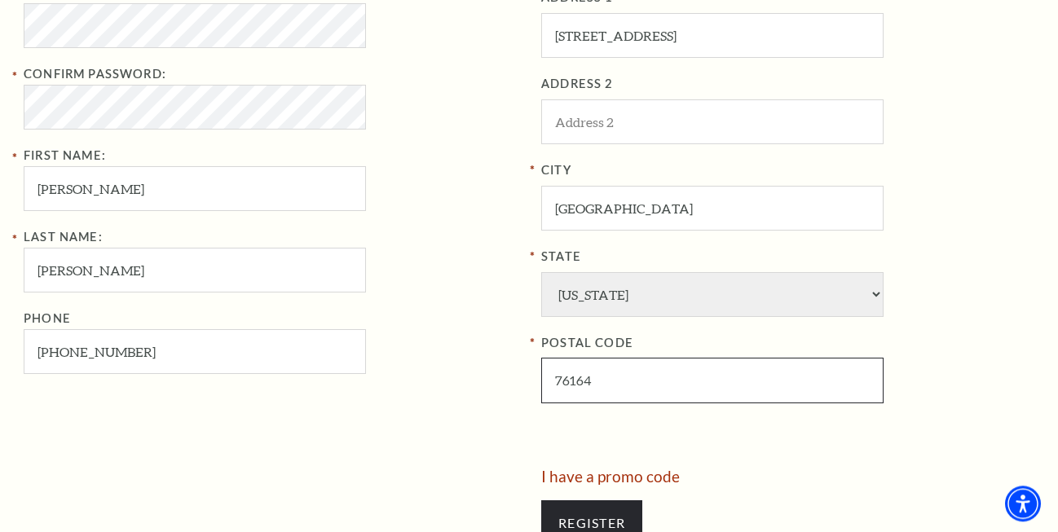
scroll to position [658, 0]
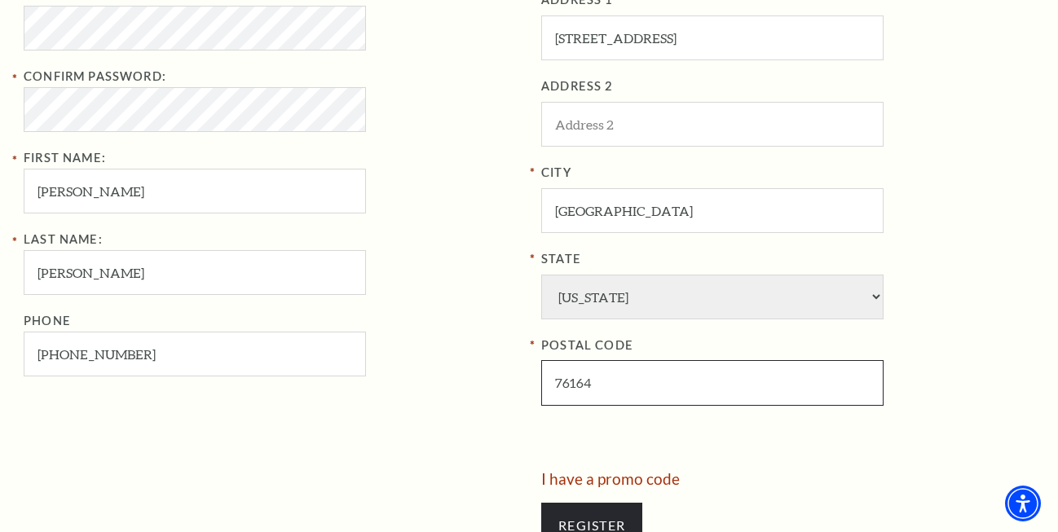
type input "76164"
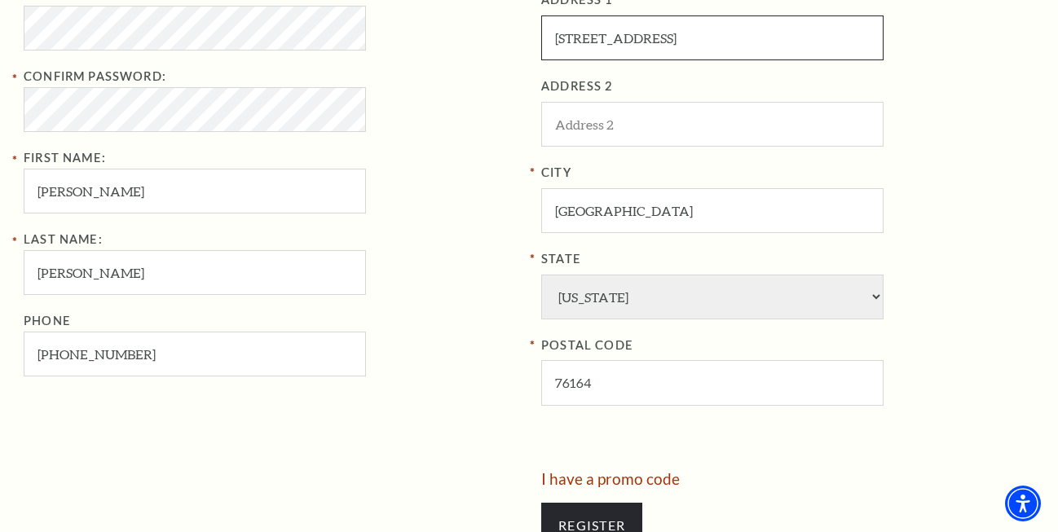
click at [654, 37] on input "2218 Market Ave, , TX , USA" at bounding box center [712, 37] width 342 height 45
click at [667, 41] on input "2218 Market Ave, , TX , USA" at bounding box center [712, 37] width 342 height 45
drag, startPoint x: 657, startPoint y: 37, endPoint x: 1071, endPoint y: 59, distance: 414.6
click at [884, 56] on input "2218 Market Ave, , TX , USA" at bounding box center [712, 37] width 342 height 45
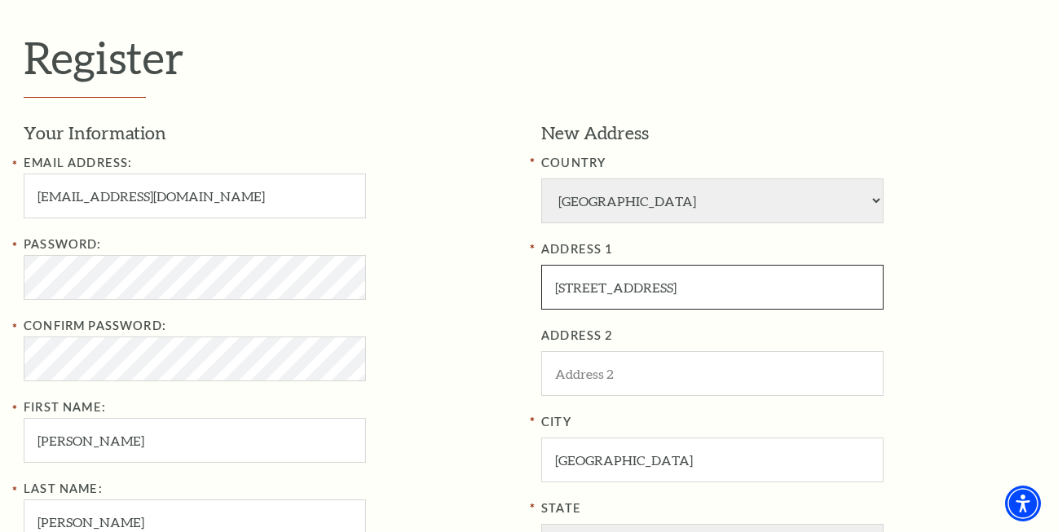
scroll to position [907, 0]
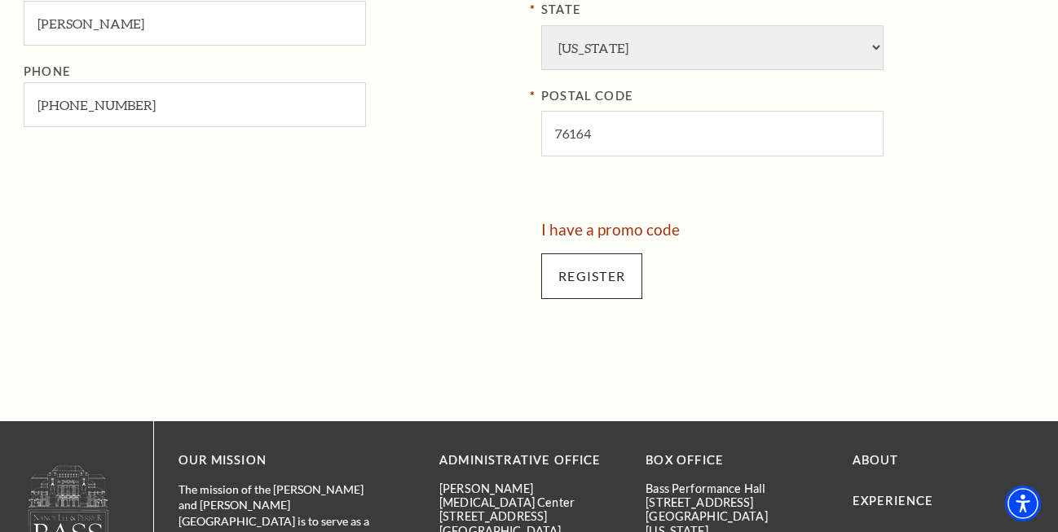
type input "[STREET_ADDRESS]"
click at [609, 276] on input "Register" at bounding box center [591, 276] width 101 height 46
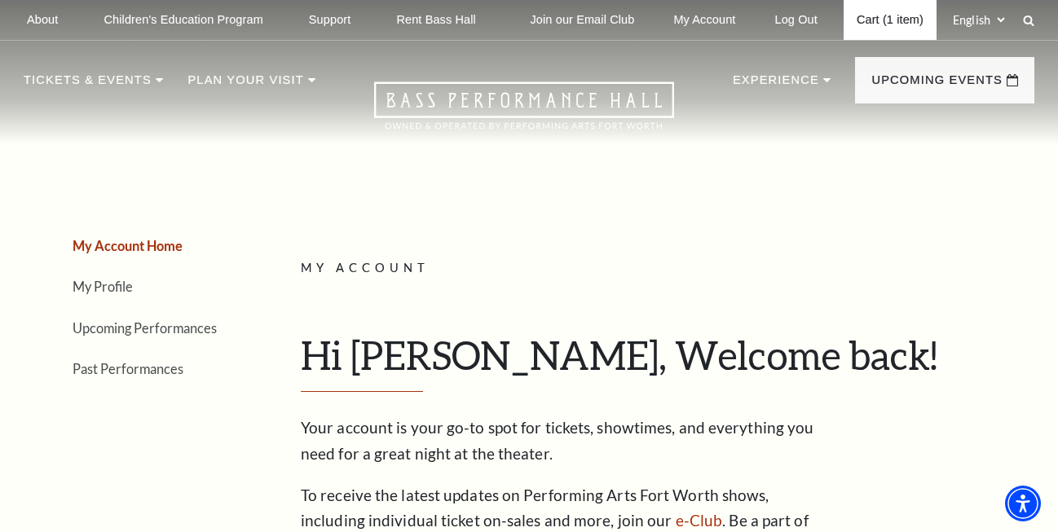
click at [885, 15] on link "Cart (1 item)" at bounding box center [890, 20] width 93 height 40
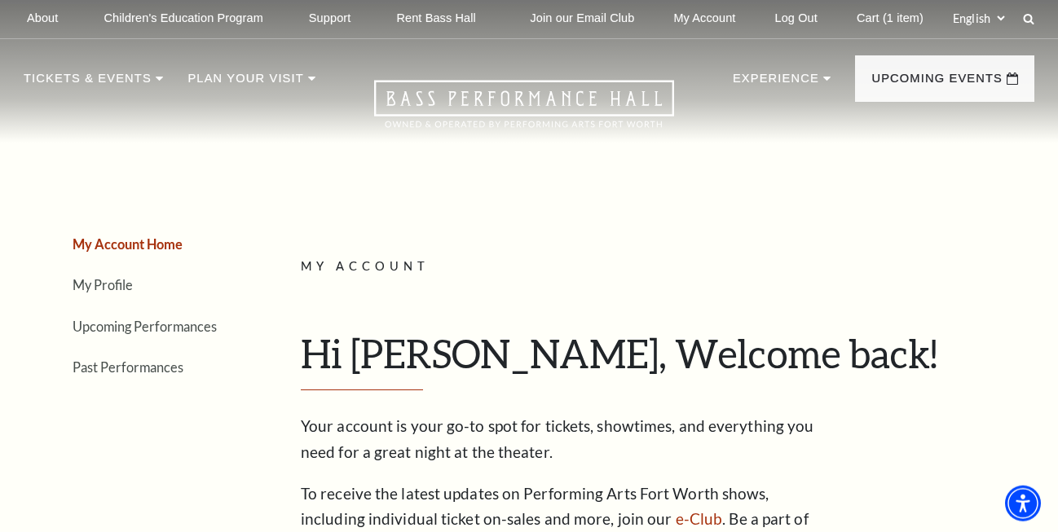
scroll to position [333, 0]
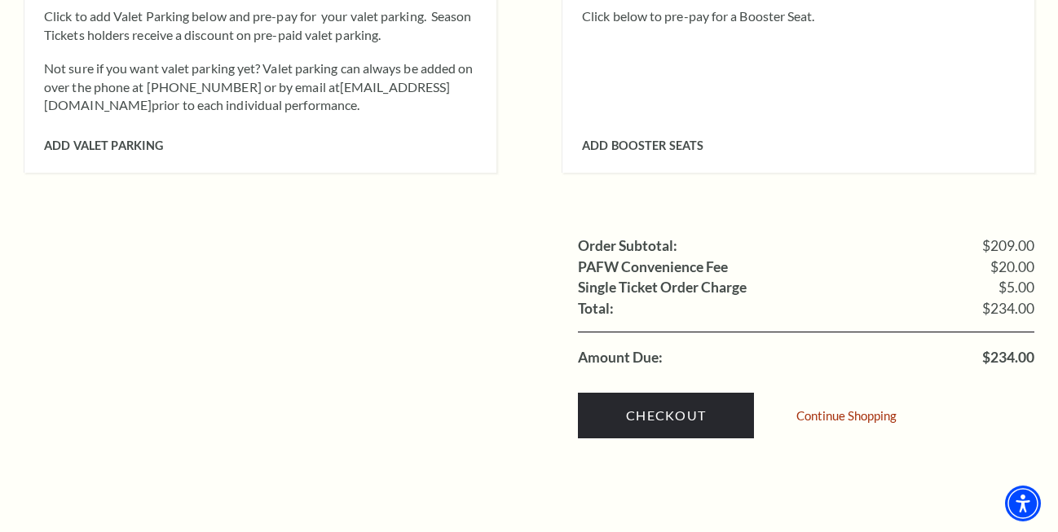
scroll to position [1496, 0]
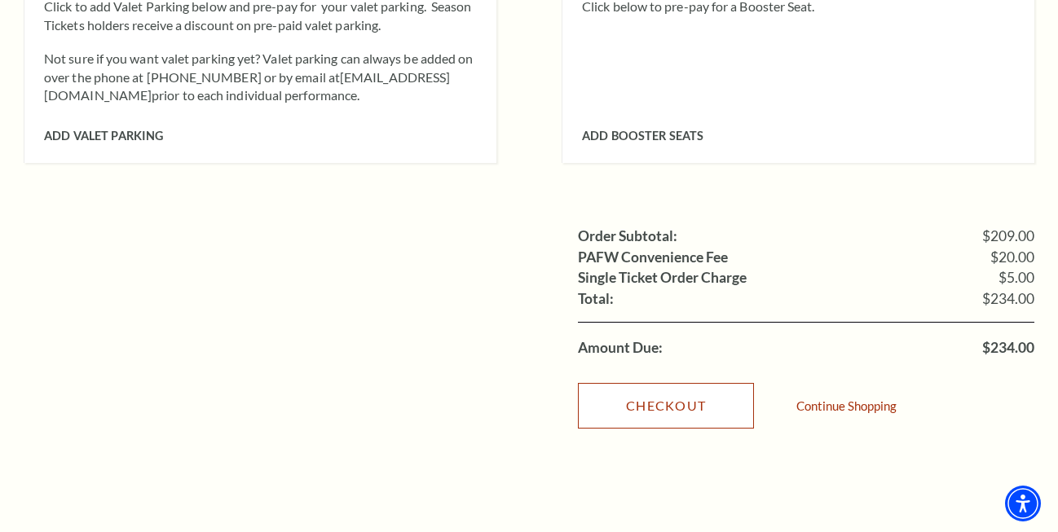
click at [671, 383] on link "Checkout" at bounding box center [666, 406] width 176 height 46
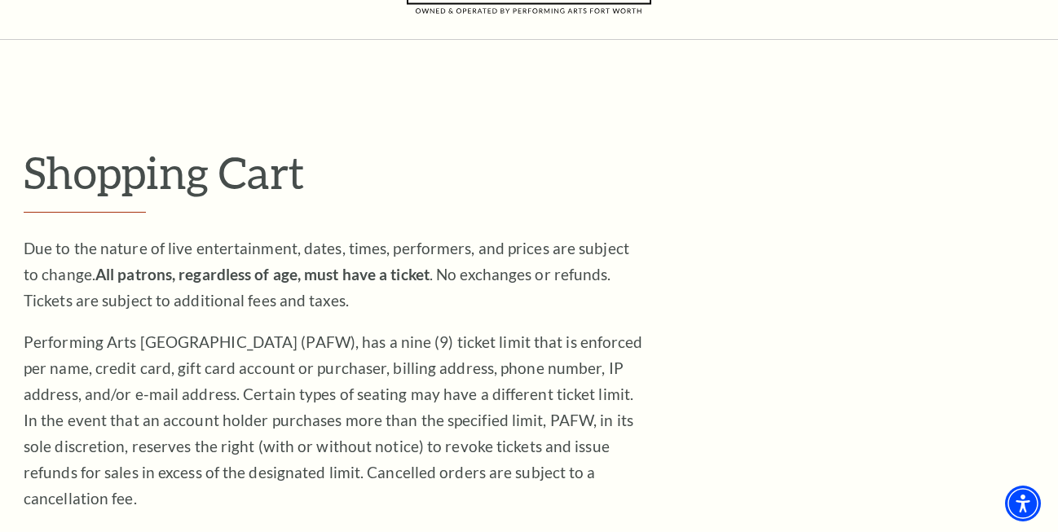
scroll to position [0, 0]
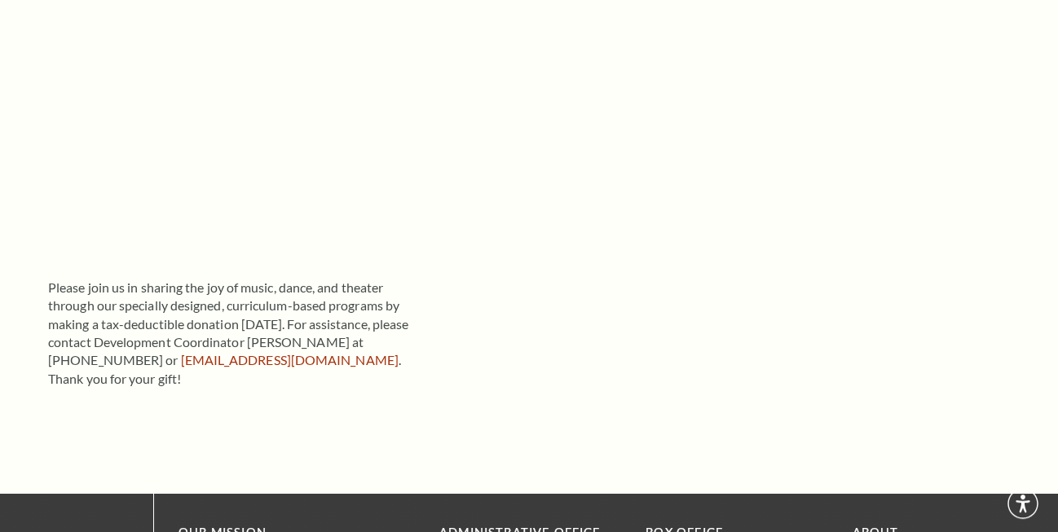
scroll to position [333, 0]
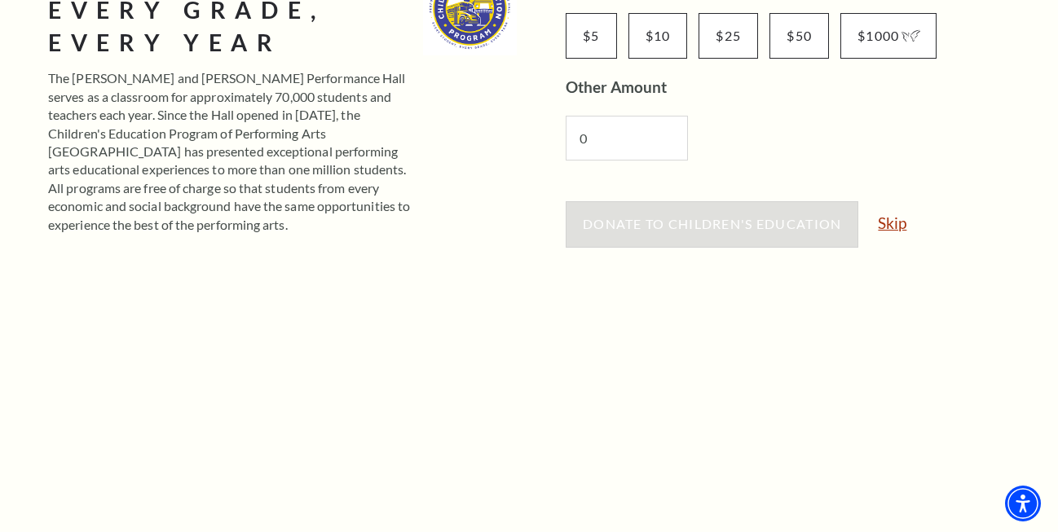
click at [895, 226] on link "Skip" at bounding box center [892, 222] width 29 height 15
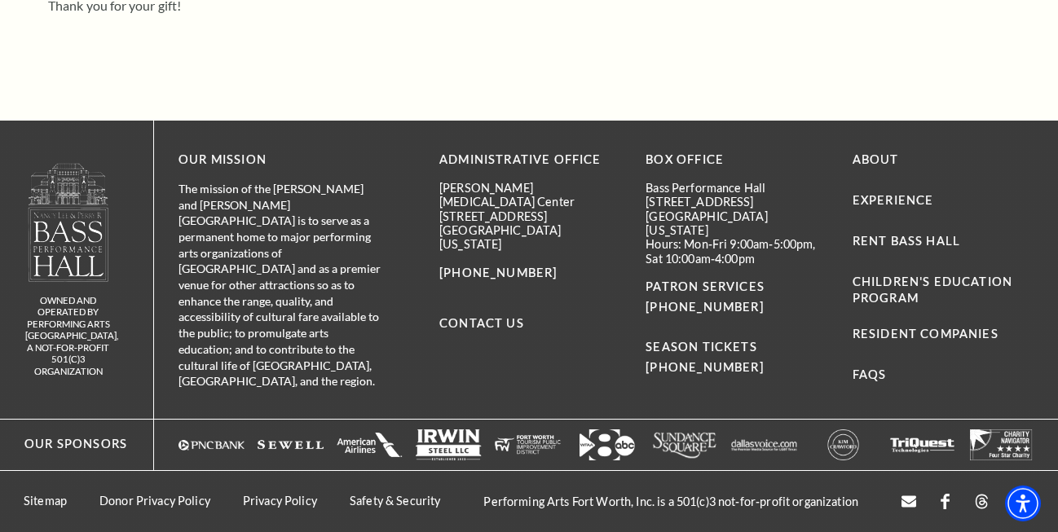
scroll to position [1032, 0]
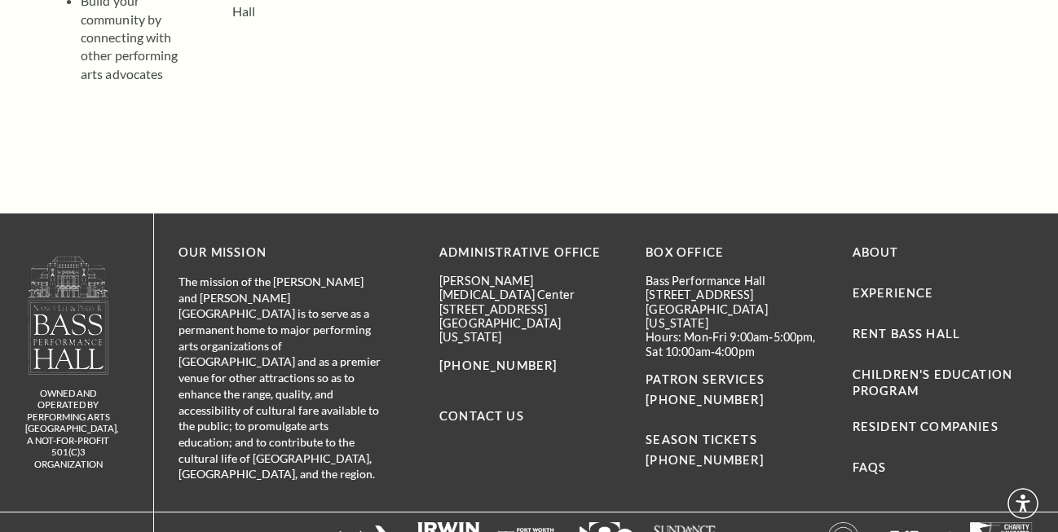
scroll to position [377, 0]
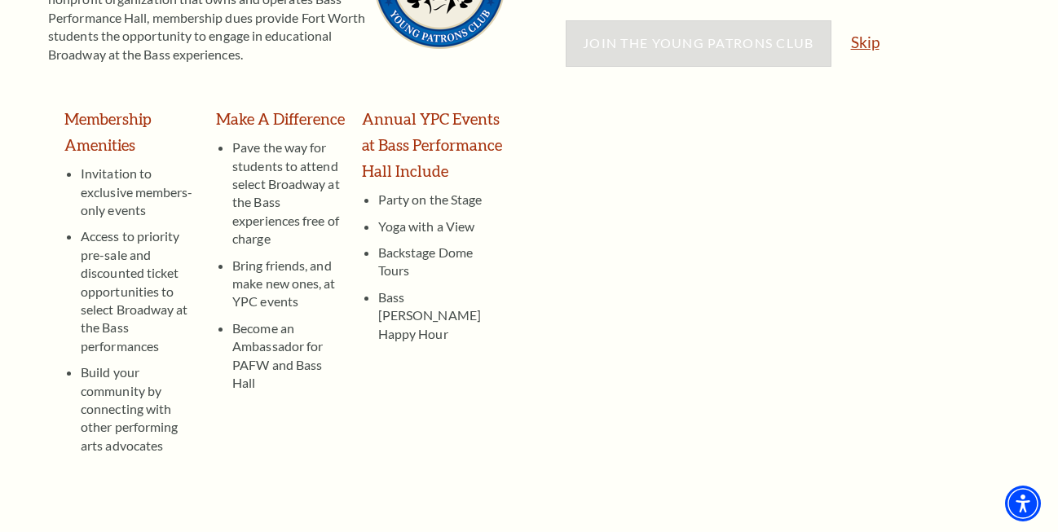
click at [866, 45] on link "Skip" at bounding box center [865, 41] width 29 height 15
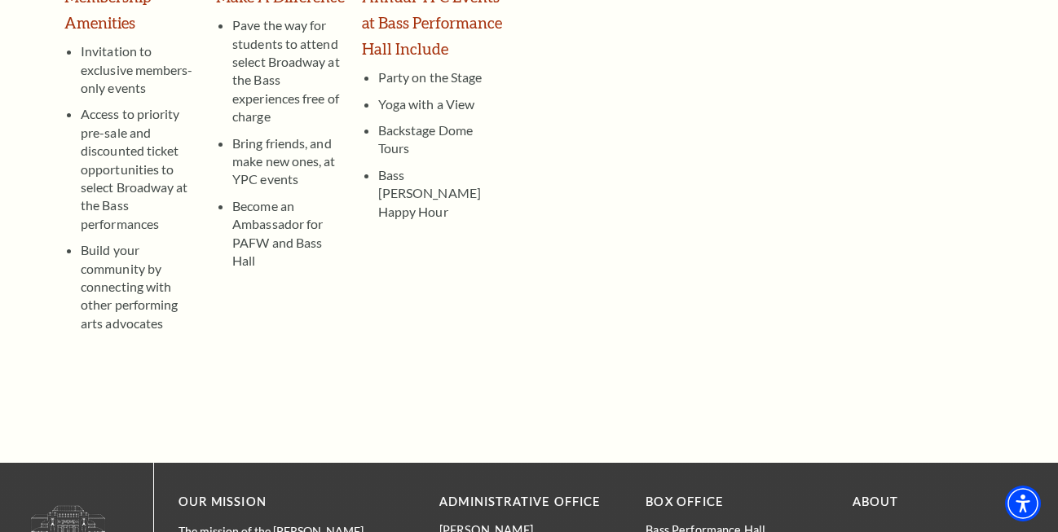
scroll to position [0, 0]
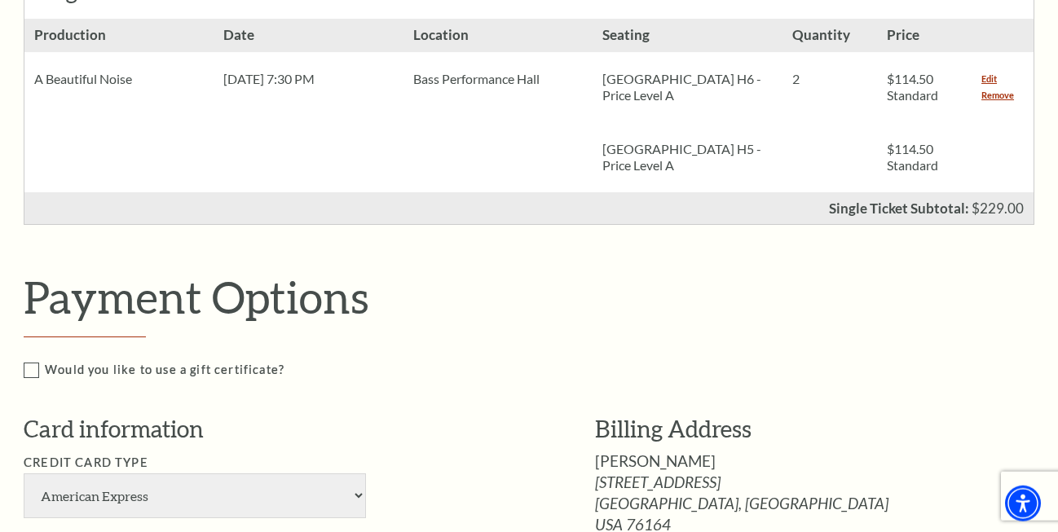
scroll to position [748, 0]
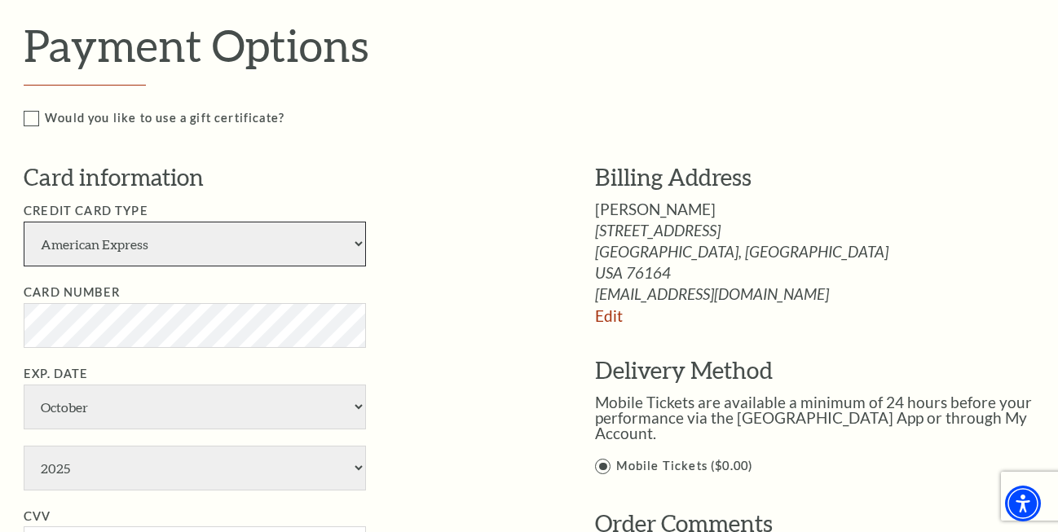
click at [24, 222] on select "American Express Visa Master Card Discover" at bounding box center [195, 244] width 342 height 45
select select "24"
click option "Visa" at bounding box center [0, 0] width 0 height 0
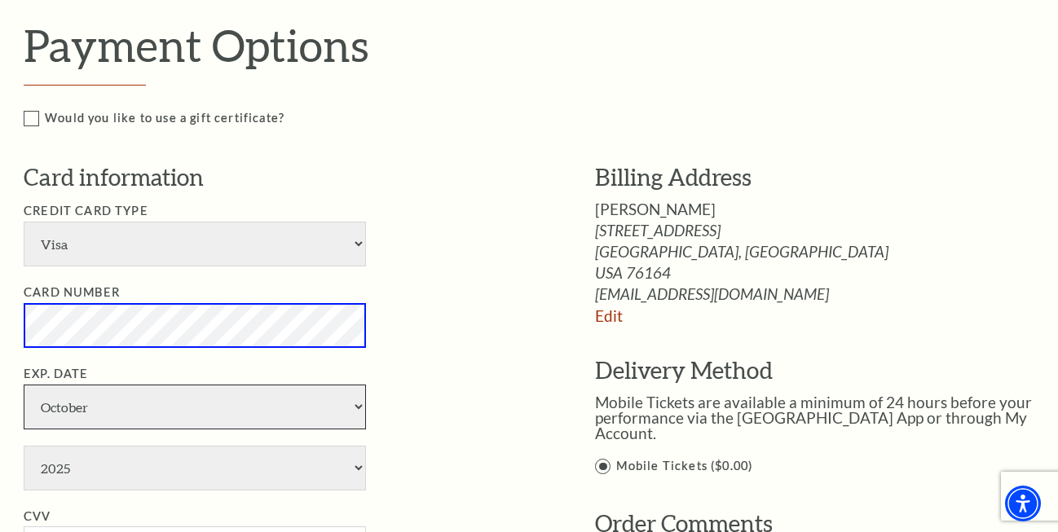
click at [24, 385] on select "January February March April May June July August September October November De…" at bounding box center [195, 407] width 342 height 45
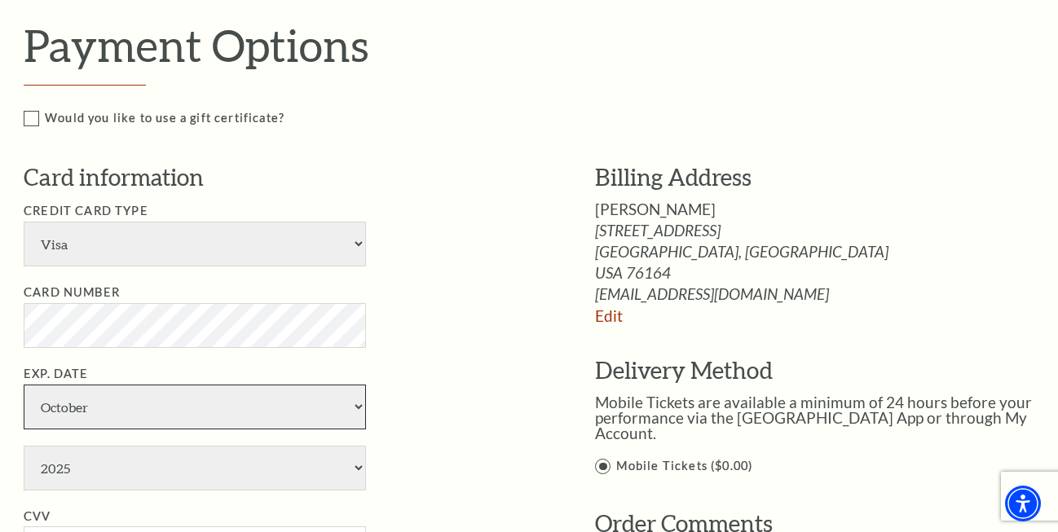
select select "5"
click option "May" at bounding box center [0, 0] width 0 height 0
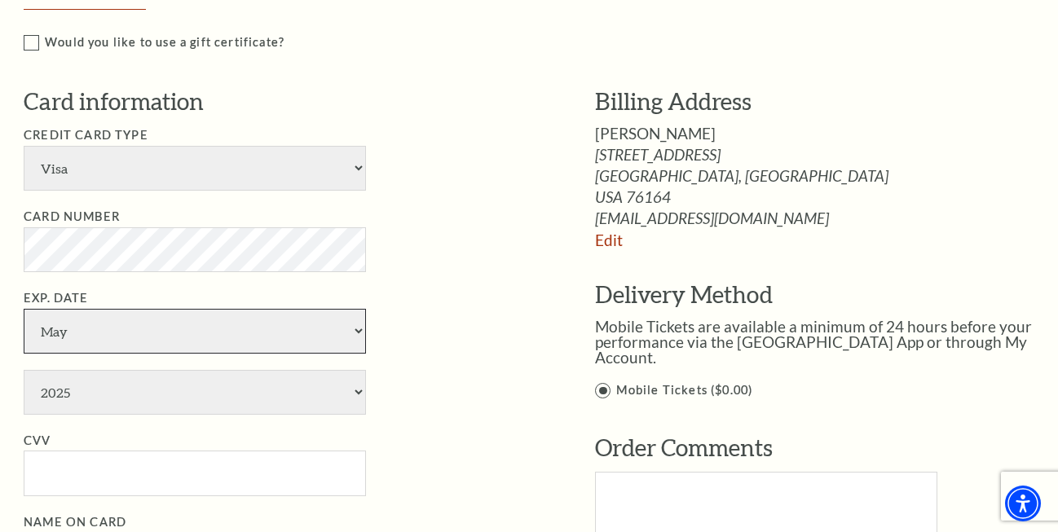
scroll to position [915, 0]
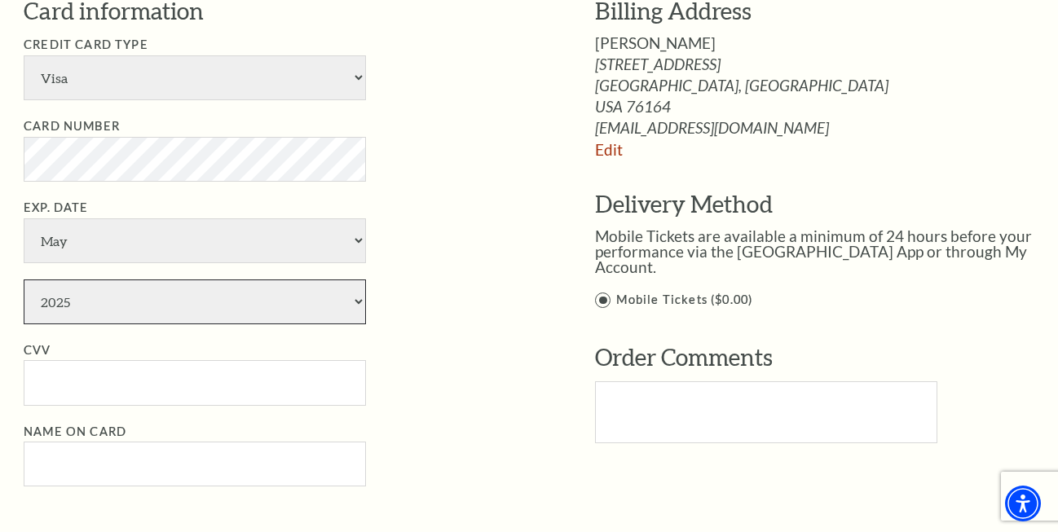
select select "2030"
click option "2030" at bounding box center [0, 0] width 0 height 0
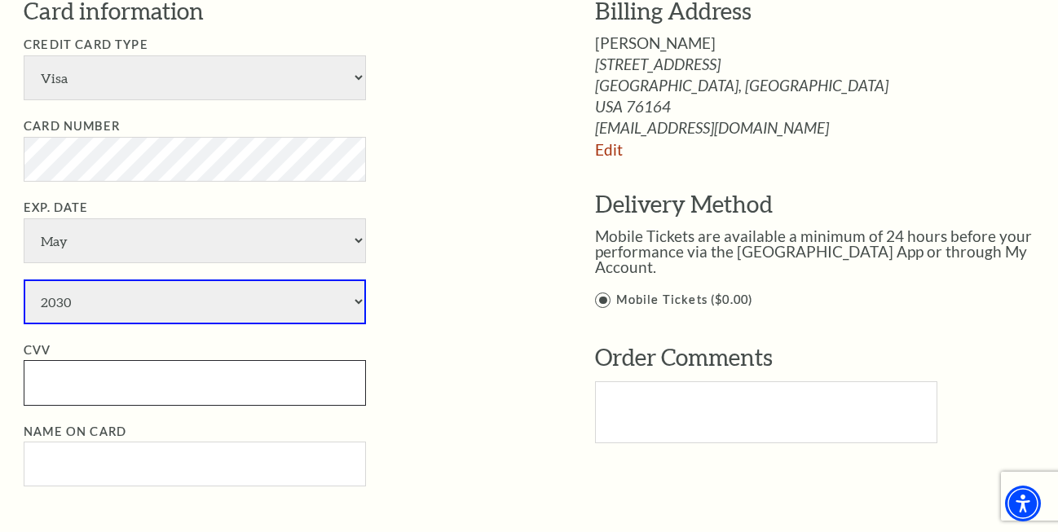
paste input "404"
click at [104, 372] on input "CVV" at bounding box center [195, 382] width 342 height 45
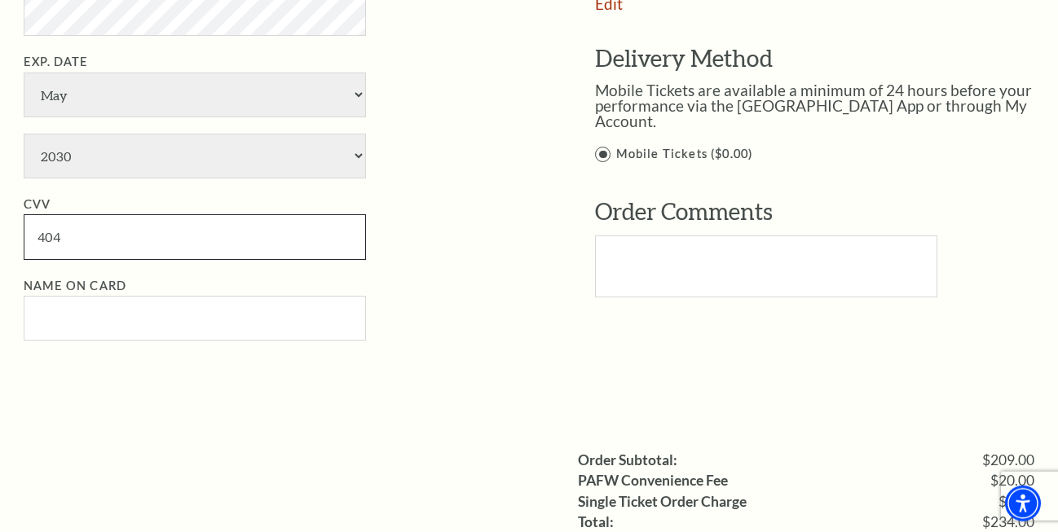
scroll to position [1081, 0]
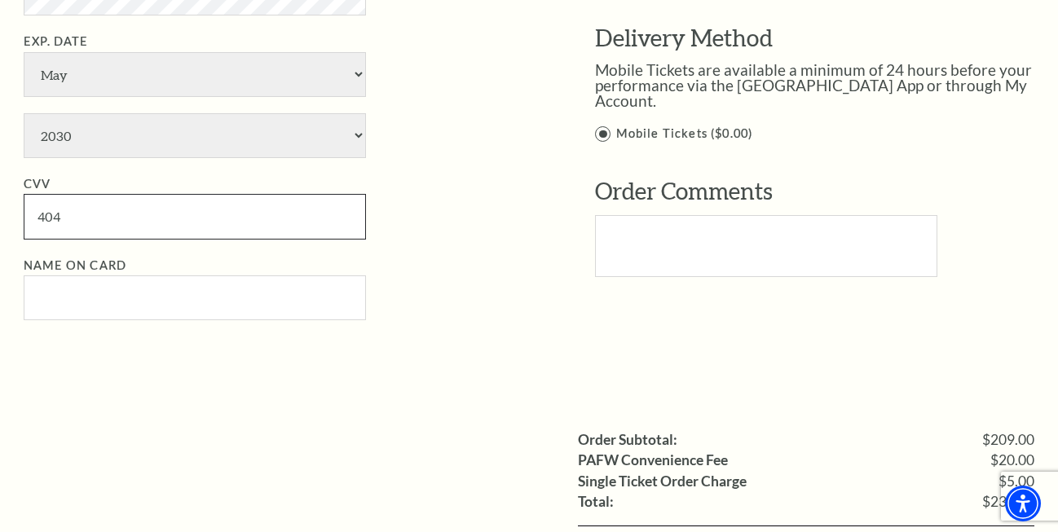
type input "404"
click at [128, 280] on input "Name on Card" at bounding box center [195, 297] width 342 height 45
paste input "Marcus Livingston"
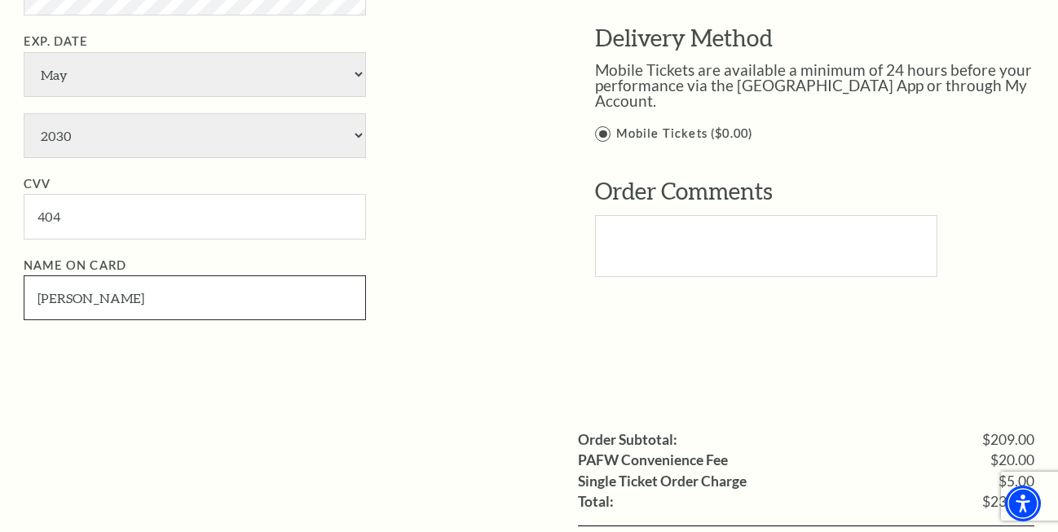
click at [108, 293] on input "Marcus Livingston" at bounding box center [195, 297] width 342 height 45
type input "Marcus Livingston"
click at [139, 271] on li "Name on Card Marcus Livingston" at bounding box center [285, 288] width 522 height 65
click at [165, 277] on input "Marcus Livingston" at bounding box center [195, 297] width 342 height 45
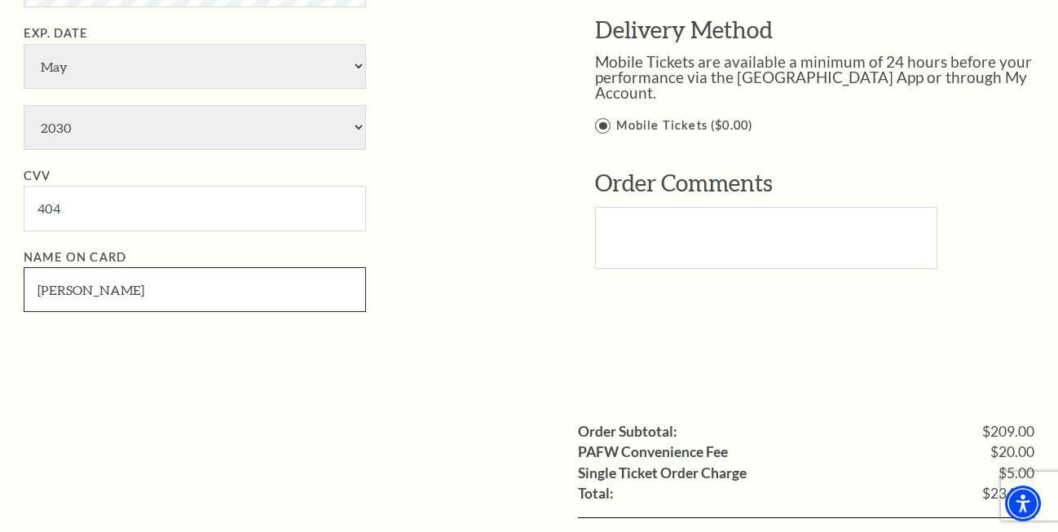
scroll to position [1496, 0]
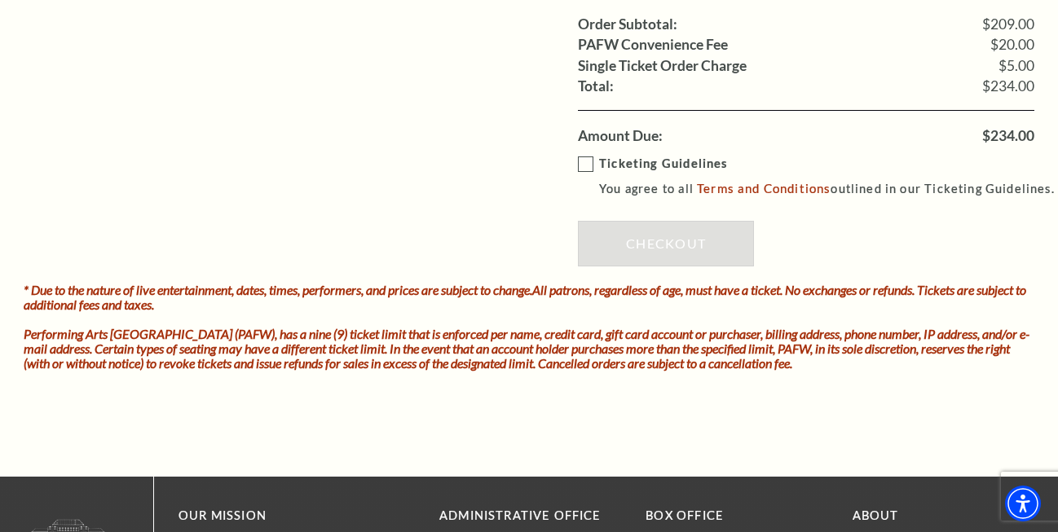
click at [584, 161] on label "Ticketing Guidelines You agree to all Terms and Conditions outlined in our Tick…" at bounding box center [823, 176] width 491 height 45
click at [0, 0] on input "Ticketing Guidelines You agree to all Terms and Conditions outlined in our Tick…" at bounding box center [0, 0] width 0 height 0
click at [664, 249] on link "Checkout" at bounding box center [666, 244] width 176 height 46
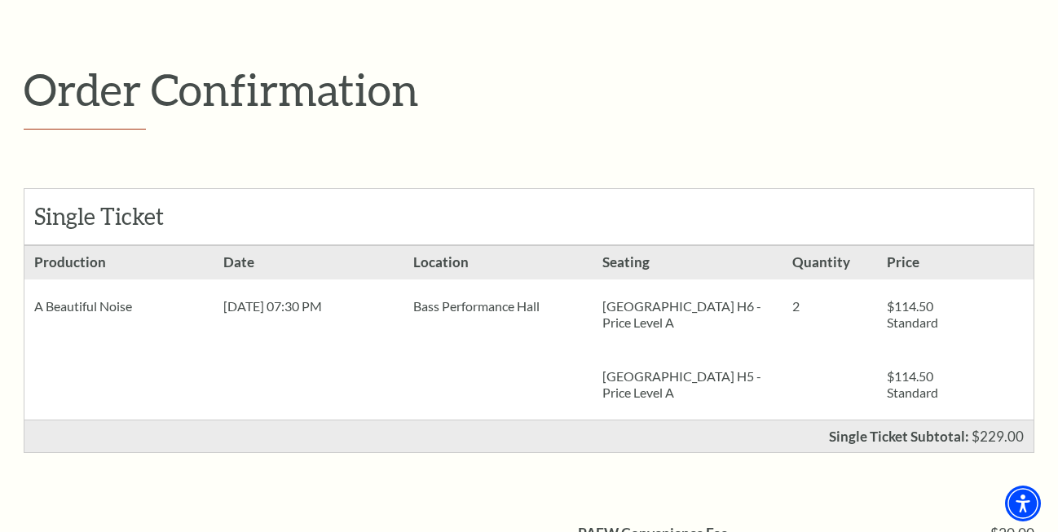
scroll to position [333, 0]
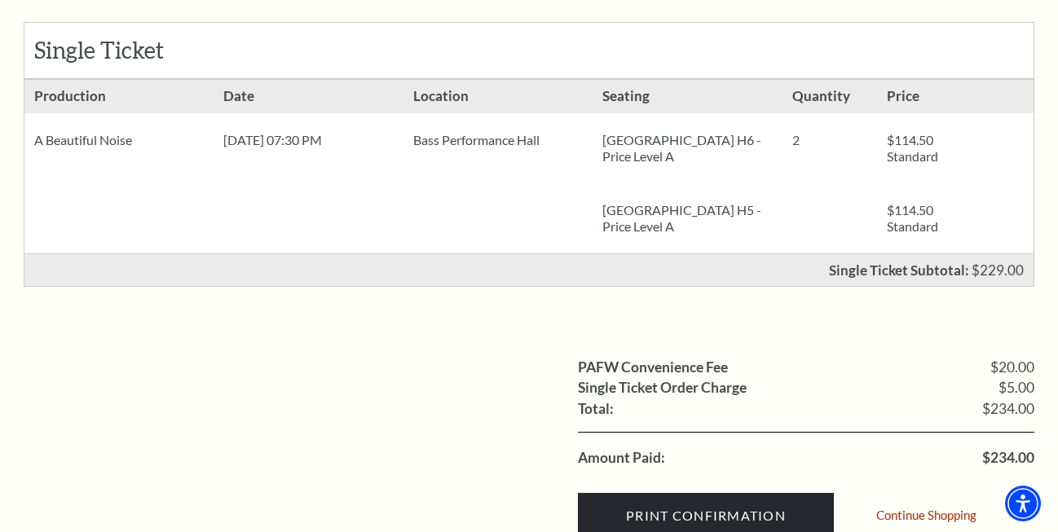
click at [997, 455] on span "$234.00" at bounding box center [1008, 458] width 52 height 15
copy span "234.00"
drag, startPoint x: 997, startPoint y: 455, endPoint x: 1025, endPoint y: 456, distance: 27.7
click at [1025, 456] on span "$234.00" at bounding box center [1008, 458] width 52 height 15
